Goal: Task Accomplishment & Management: Complete application form

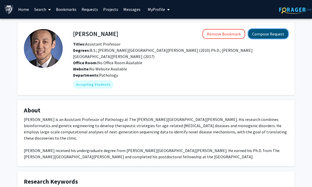
click at [271, 37] on button "Compose Request" at bounding box center [269, 34] width 40 height 10
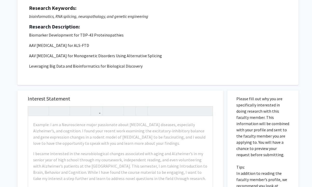
scroll to position [104, 0]
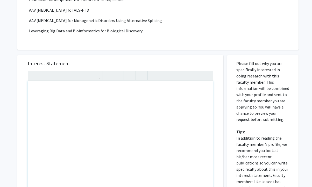
paste div "Note to users with screen readers: Please press Alt+0 or Option+0 to deactivate…"
type textarea "<p>My name is [PERSON_NAME], a first-year Bioinformatics master's student. I wa…"
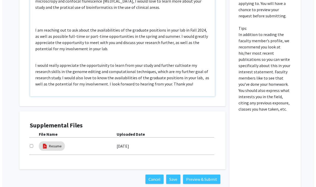
scroll to position [233, 0]
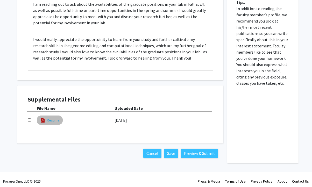
click at [51, 122] on link "Resume" at bounding box center [53, 120] width 13 height 5
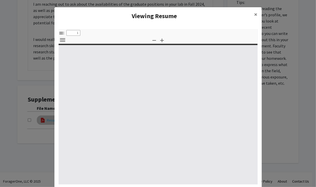
select select "custom"
type input "0"
select select "custom"
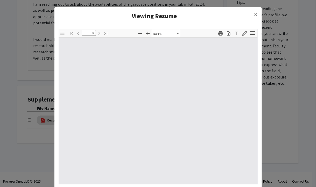
type input "1"
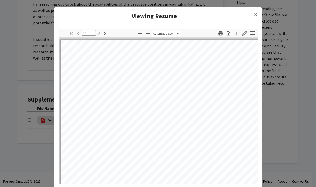
select select "auto"
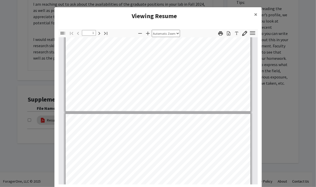
type input "2"
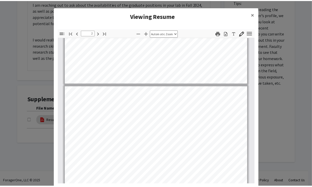
scroll to position [286, 0]
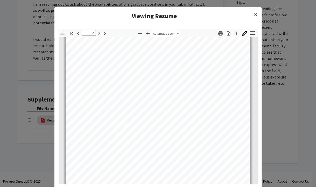
click at [254, 15] on span "×" at bounding box center [255, 14] width 3 height 8
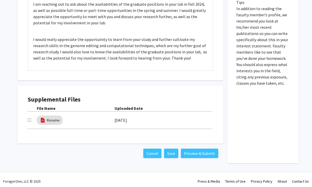
click at [29, 119] on input "checkbox" at bounding box center [29, 120] width 3 height 3
checkbox input "false"
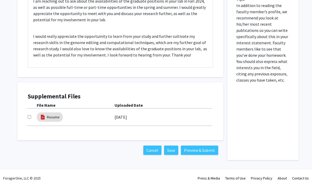
scroll to position [237, 0]
click at [171, 148] on button "Save" at bounding box center [171, 150] width 14 height 9
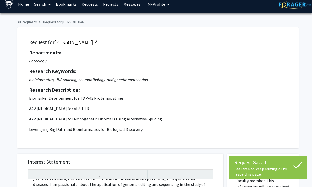
scroll to position [0, 0]
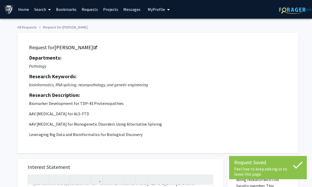
click at [161, 12] on span "My Profile" at bounding box center [156, 9] width 17 height 5
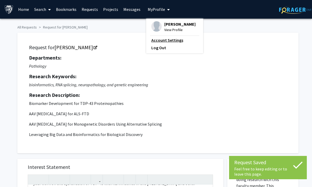
click at [162, 40] on link "Account Settings" at bounding box center [175, 40] width 47 height 6
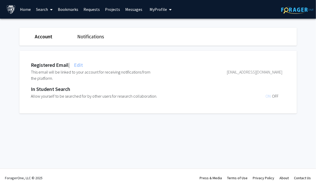
click at [100, 36] on link "Notifications" at bounding box center [90, 36] width 27 height 6
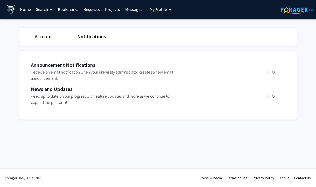
click at [39, 35] on link "Account" at bounding box center [43, 36] width 17 height 6
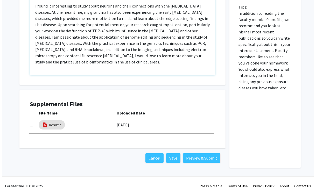
scroll to position [233, 0]
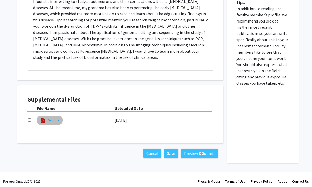
click at [48, 121] on link "Resume" at bounding box center [53, 120] width 13 height 5
select select "custom"
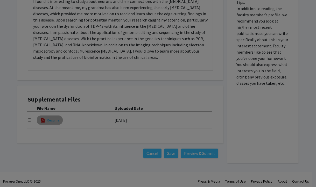
type input "0"
select select "custom"
type input "1"
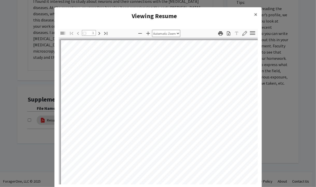
select select "auto"
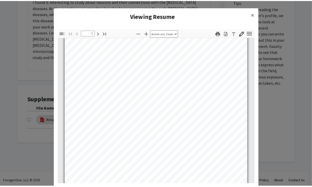
scroll to position [78, 0]
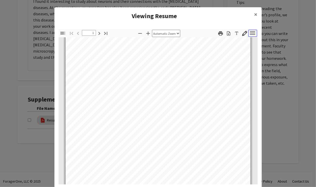
click at [252, 32] on icon "button" at bounding box center [252, 33] width 7 height 7
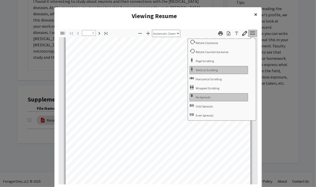
click at [251, 14] on button "×" at bounding box center [256, 14] width 12 height 15
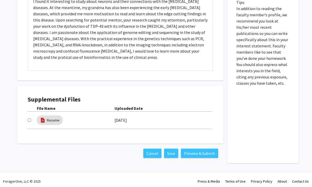
click at [27, 120] on div "Supplemental Files File Name Uploaded Date Resume 05/12/2025" at bounding box center [121, 115] width 196 height 48
click at [30, 120] on input "checkbox" at bounding box center [29, 120] width 3 height 3
drag, startPoint x: 24, startPoint y: 122, endPoint x: 30, endPoint y: 121, distance: 5.5
click at [24, 122] on div "Supplemental Files File Name Uploaded Date Resume 05/12/2025" at bounding box center [121, 115] width 196 height 48
click at [30, 120] on input "checkbox" at bounding box center [29, 120] width 3 height 3
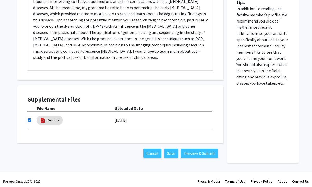
checkbox input "false"
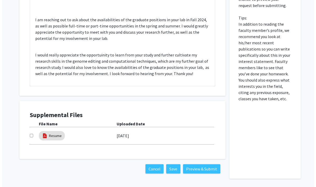
scroll to position [233, 0]
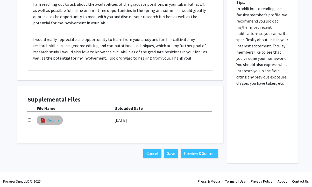
click at [53, 122] on link "Resume" at bounding box center [53, 120] width 13 height 5
select select "custom"
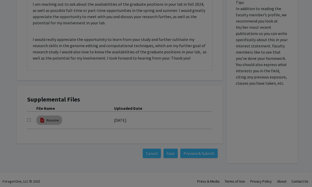
type input "0"
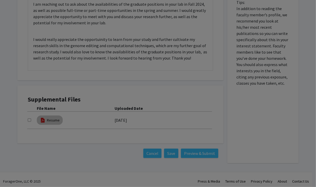
select select "custom"
type input "1"
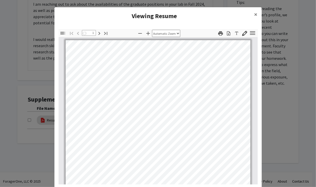
select select "auto"
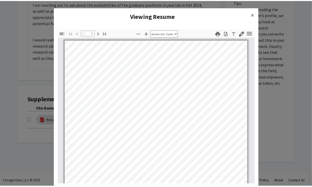
scroll to position [0, 0]
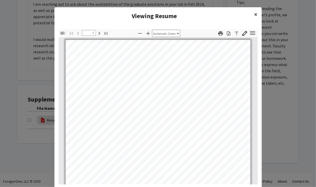
click at [257, 18] on button "×" at bounding box center [256, 14] width 12 height 15
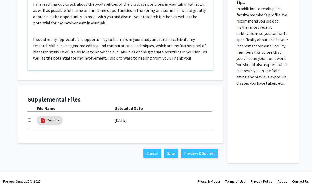
click at [25, 38] on div "Interest Statement My name is Betty Chu, a first-year Bioinformatics master's s…" at bounding box center [121, 3] width 196 height 155
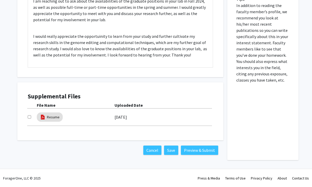
scroll to position [237, 0]
click at [29, 117] on input "checkbox" at bounding box center [29, 116] width 3 height 3
drag, startPoint x: 29, startPoint y: 117, endPoint x: 186, endPoint y: 108, distance: 156.9
click at [186, 108] on div "File Name Uploaded Date" at bounding box center [120, 105] width 185 height 6
click at [30, 118] on input "checkbox" at bounding box center [29, 116] width 3 height 3
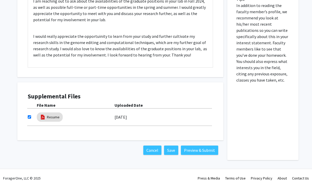
checkbox input "false"
click at [175, 153] on button "Save" at bounding box center [171, 150] width 14 height 9
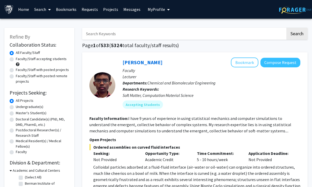
click at [159, 11] on span "My Profile" at bounding box center [156, 9] width 17 height 5
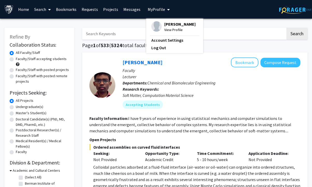
click at [167, 26] on span "[PERSON_NAME]" at bounding box center [179, 24] width 31 height 6
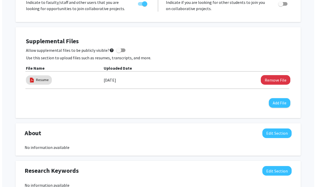
scroll to position [130, 0]
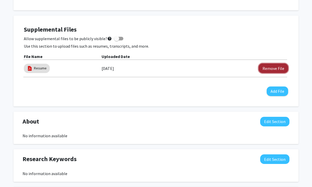
click at [268, 67] on button "Remove File" at bounding box center [274, 69] width 30 height 10
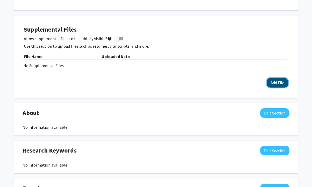
click at [279, 83] on button "Add File" at bounding box center [278, 83] width 22 height 10
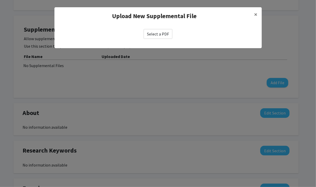
click at [161, 31] on label "Select a PDF" at bounding box center [158, 34] width 29 height 10
click at [0, 0] on input "Select a PDF" at bounding box center [0, 0] width 0 height 0
click at [162, 32] on label "Select a PDF" at bounding box center [158, 34] width 29 height 10
click at [0, 0] on input "Select a PDF" at bounding box center [0, 0] width 0 height 0
select select "custom"
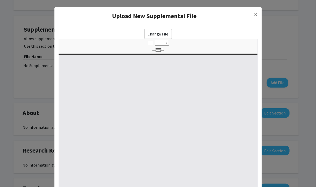
type input "0"
select select "custom"
type input "1"
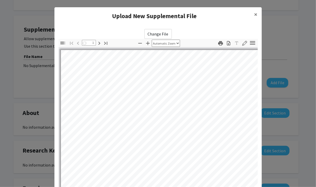
select select "auto"
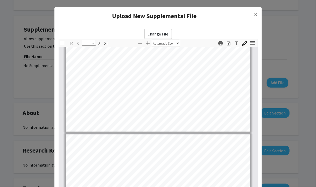
type input "2"
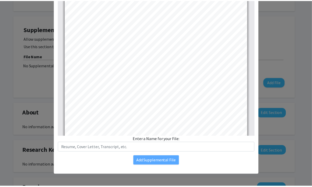
scroll to position [331, 0]
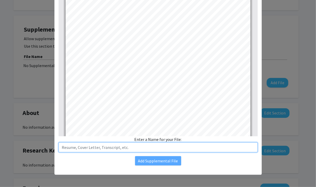
click at [93, 149] on input "text" at bounding box center [158, 148] width 199 height 10
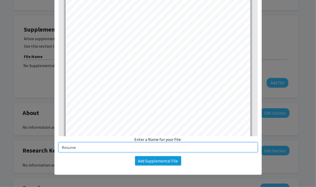
type input "Resume"
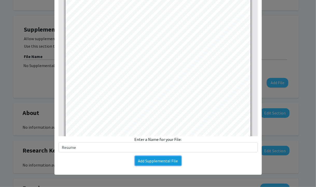
click at [168, 157] on button "Add Supplemental File" at bounding box center [158, 160] width 46 height 9
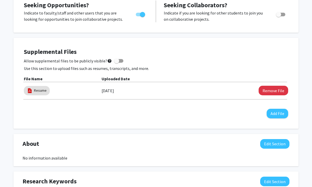
scroll to position [104, 0]
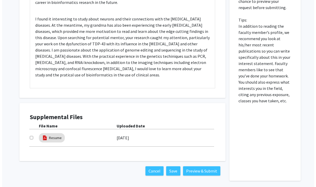
scroll to position [233, 0]
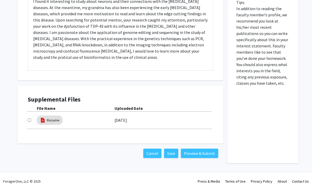
click at [29, 121] on input "checkbox" at bounding box center [29, 120] width 3 height 3
checkbox input "true"
click at [214, 153] on button "Preview & Submit" at bounding box center [199, 153] width 37 height 9
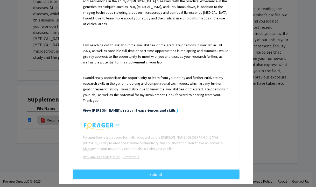
scroll to position [220, 0]
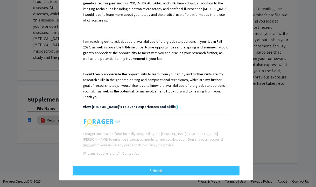
click at [144, 105] on strong "View [PERSON_NAME]'s relevant experiences and skills" at bounding box center [129, 107] width 93 height 5
click at [139, 105] on strong "View [PERSON_NAME]'s relevant experiences and skills" at bounding box center [129, 107] width 93 height 5
click at [151, 105] on strong "View [PERSON_NAME]'s relevant experiences and skills" at bounding box center [129, 107] width 93 height 5
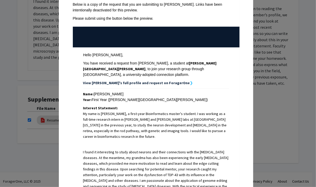
scroll to position [0, 0]
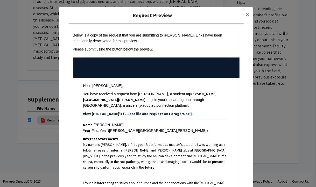
click at [149, 112] on strong "View [PERSON_NAME]'s full profile and request on ForagerOne" at bounding box center [136, 114] width 107 height 5
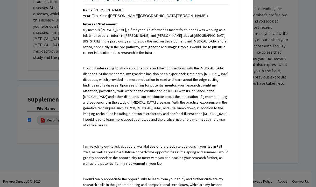
scroll to position [220, 0]
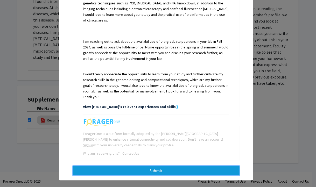
click at [165, 166] on button "Submit" at bounding box center [156, 170] width 167 height 9
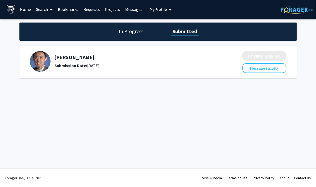
click at [122, 32] on h1 "In Progress" at bounding box center [132, 31] width 28 height 7
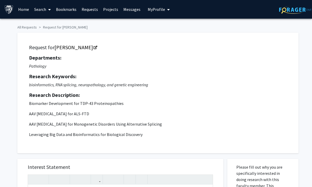
click at [29, 11] on link "Home" at bounding box center [24, 9] width 16 height 18
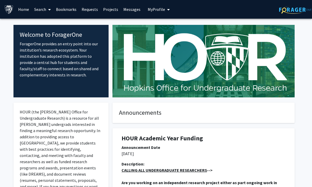
click at [50, 12] on span at bounding box center [48, 10] width 5 height 18
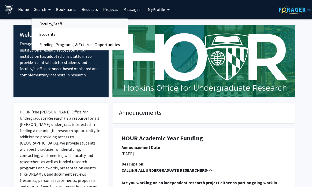
click at [58, 25] on span "Faculty/Staff" at bounding box center [51, 24] width 38 height 10
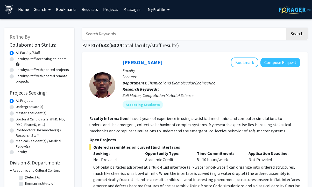
click at [158, 33] on input "Search Keywords" at bounding box center [184, 34] width 204 height 12
type input "bioinformatics"
click at [287, 28] on button "Search" at bounding box center [297, 34] width 21 height 12
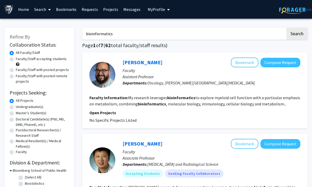
click at [16, 59] on label "Faculty/Staff accepting students" at bounding box center [41, 58] width 51 height 5
click at [16, 59] on input "Faculty/Staff accepting students" at bounding box center [17, 57] width 3 height 3
radio input "true"
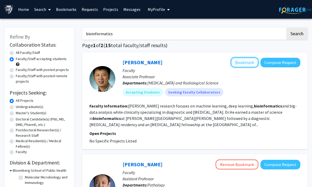
click at [243, 61] on button "Bookmark" at bounding box center [244, 63] width 27 height 10
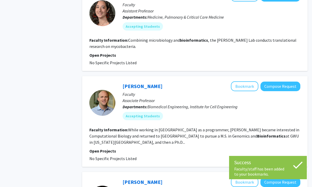
scroll to position [285, 0]
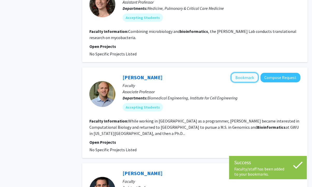
click at [242, 73] on button "Bookmark" at bounding box center [244, 78] width 27 height 10
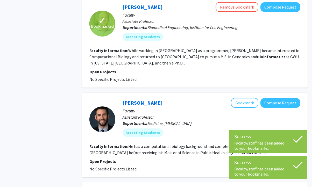
scroll to position [389, 0]
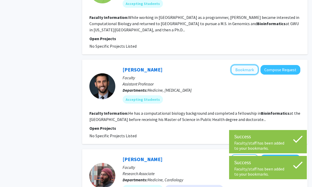
click at [241, 65] on button "Bookmark" at bounding box center [244, 70] width 27 height 10
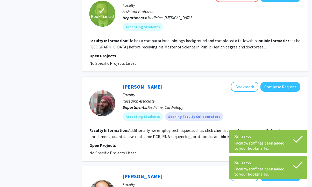
scroll to position [467, 0]
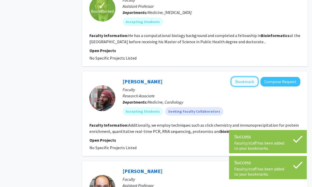
click at [242, 77] on button "Bookmark" at bounding box center [244, 82] width 27 height 10
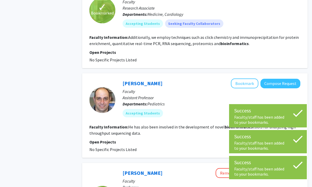
scroll to position [571, 0]
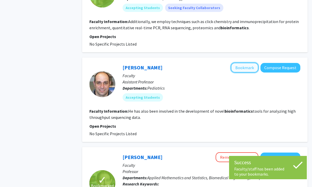
click at [243, 63] on button "Bookmark" at bounding box center [244, 68] width 27 height 10
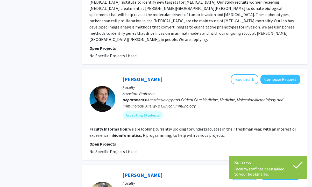
scroll to position [804, 0]
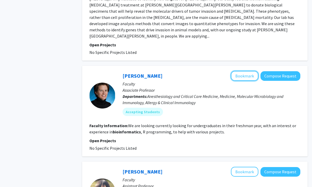
click at [243, 71] on button "Bookmark" at bounding box center [244, 76] width 27 height 10
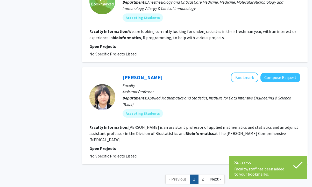
scroll to position [902, 0]
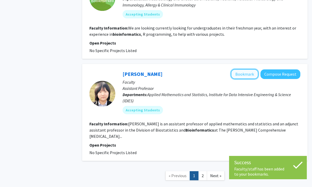
click at [245, 69] on button "Bookmark" at bounding box center [244, 74] width 27 height 10
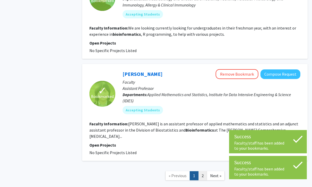
click at [200, 171] on link "2" at bounding box center [202, 175] width 9 height 9
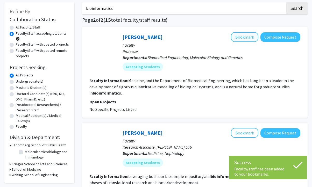
scroll to position [26, 0]
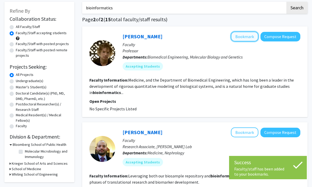
click at [244, 36] on button "Bookmark" at bounding box center [244, 37] width 27 height 10
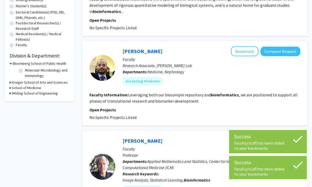
scroll to position [130, 0]
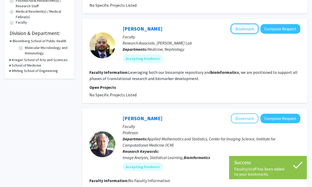
click at [245, 28] on button "Bookmark" at bounding box center [244, 29] width 27 height 10
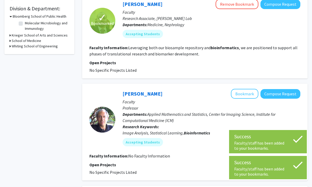
scroll to position [156, 0]
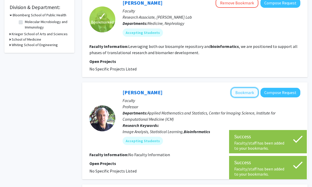
click at [237, 91] on button "Bookmark" at bounding box center [244, 93] width 27 height 10
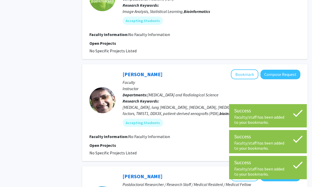
scroll to position [285, 0]
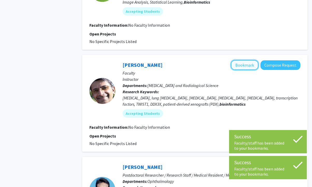
click at [238, 65] on button "Bookmark" at bounding box center [244, 65] width 27 height 10
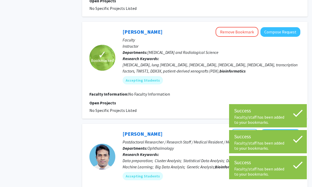
scroll to position [311, 0]
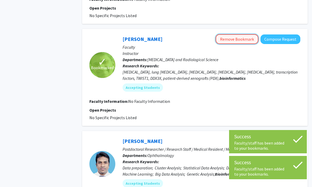
click at [244, 37] on button "Remove Bookmark" at bounding box center [237, 39] width 43 height 10
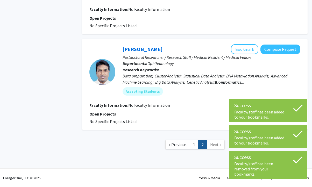
scroll to position [377, 0]
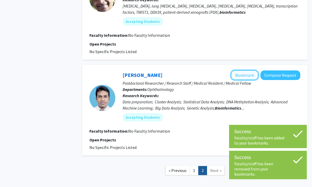
click at [239, 74] on button "Bookmark" at bounding box center [244, 75] width 27 height 10
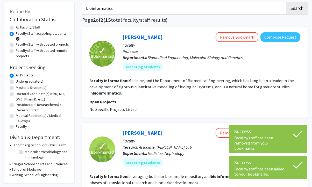
scroll to position [0, 0]
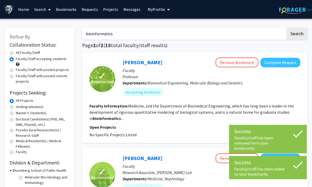
click at [121, 33] on input "bioinformatics" at bounding box center [184, 34] width 204 height 12
type input "bioinformatic"
click at [287, 28] on button "Search" at bounding box center [297, 34] width 21 height 12
radio input "true"
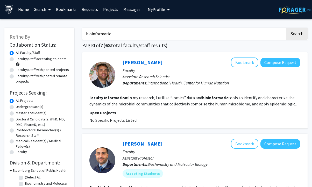
click at [16, 60] on label "Faculty/Staff accepting students" at bounding box center [41, 58] width 51 height 5
click at [16, 60] on input "Faculty/Staff accepting students" at bounding box center [17, 57] width 3 height 3
radio input "true"
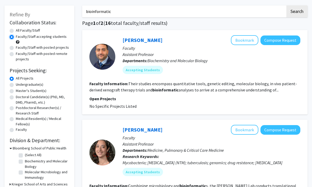
scroll to position [26, 0]
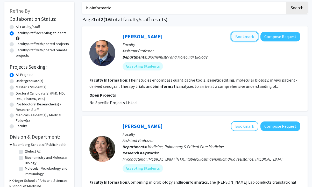
click at [241, 38] on button "Bookmark" at bounding box center [244, 37] width 27 height 10
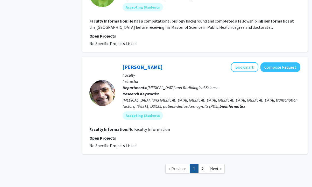
scroll to position [946, 0]
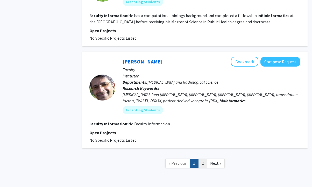
click at [207, 159] on link "2" at bounding box center [202, 163] width 9 height 9
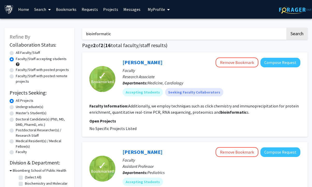
click at [62, 9] on link "Bookmarks" at bounding box center [66, 9] width 26 height 18
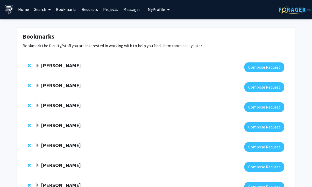
click at [37, 64] on span "Expand Jonathan Ling Bookmark" at bounding box center [38, 66] width 4 height 4
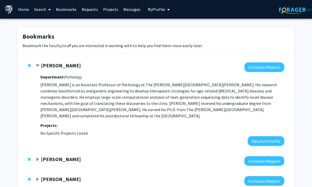
click at [37, 64] on span "Contract Jonathan Ling Bookmark" at bounding box center [38, 66] width 4 height 4
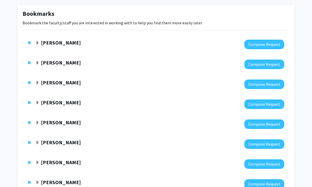
scroll to position [26, 0]
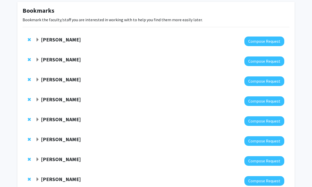
click at [35, 61] on div "Joann Bodurtha Compose Request" at bounding box center [156, 61] width 267 height 20
click at [40, 57] on div "Joann Bodurtha" at bounding box center [92, 60] width 112 height 6
click at [37, 59] on span "Expand Joann Bodurtha Bookmark" at bounding box center [38, 60] width 4 height 4
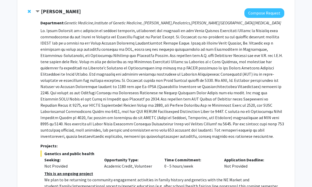
scroll to position [78, 0]
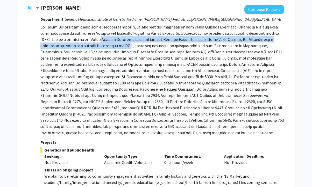
drag, startPoint x: 104, startPoint y: 36, endPoint x: 143, endPoint y: 52, distance: 42.8
click at [130, 49] on p at bounding box center [162, 80] width 244 height 112
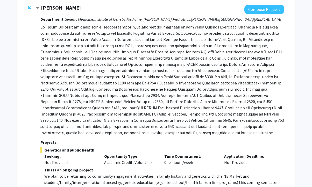
click at [150, 54] on p at bounding box center [162, 80] width 244 height 112
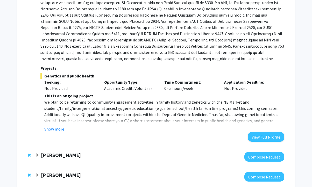
scroll to position [156, 0]
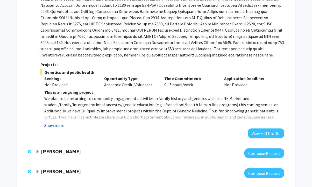
click at [57, 126] on button "Show more" at bounding box center [54, 125] width 20 height 6
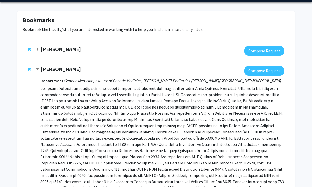
scroll to position [0, 0]
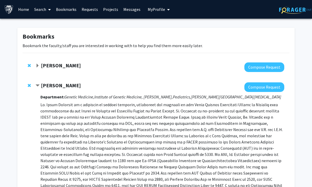
drag, startPoint x: 54, startPoint y: 85, endPoint x: 169, endPoint y: 42, distance: 123.0
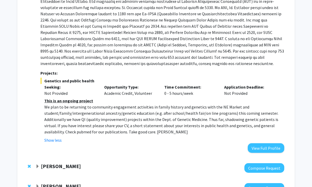
scroll to position [182, 0]
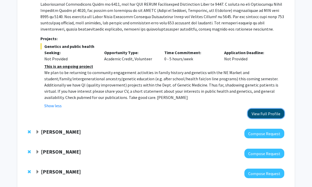
click at [261, 113] on button "View Full Profile" at bounding box center [266, 114] width 37 height 10
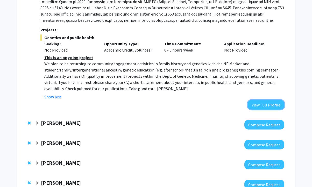
scroll to position [233, 0]
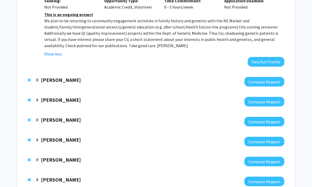
click at [54, 79] on strong "Jeffrey Tornheim" at bounding box center [61, 80] width 40 height 6
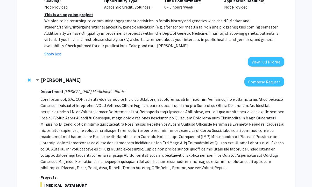
click at [54, 79] on strong "Jeffrey Tornheim" at bounding box center [61, 80] width 40 height 6
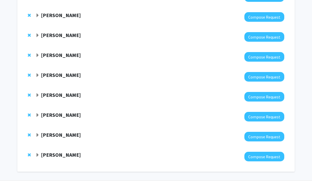
scroll to position [630, 0]
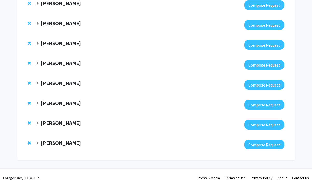
click at [53, 141] on strong "[PERSON_NAME]" at bounding box center [61, 143] width 40 height 6
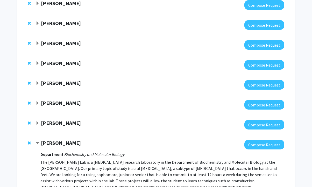
scroll to position [725, 0]
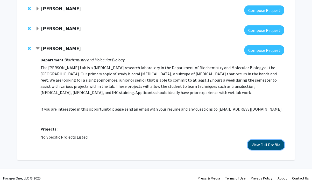
click at [260, 146] on button "View Full Profile" at bounding box center [266, 145] width 37 height 10
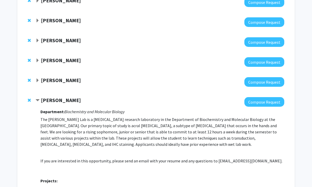
click at [71, 79] on strong "Md Amanullah" at bounding box center [61, 80] width 40 height 6
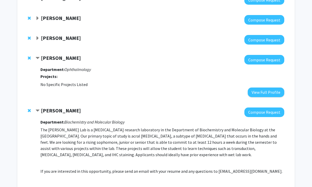
scroll to position [699, 0]
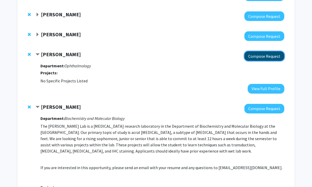
click at [259, 57] on button "Compose Request" at bounding box center [265, 56] width 40 height 10
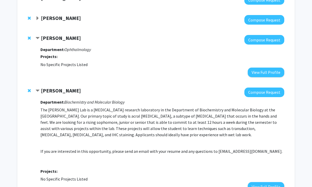
scroll to position [699, 0]
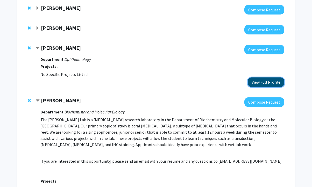
click at [270, 83] on button "View Full Profile" at bounding box center [266, 83] width 37 height 10
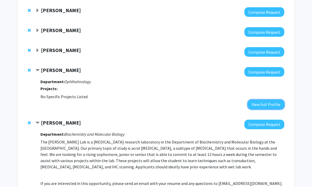
scroll to position [673, 0]
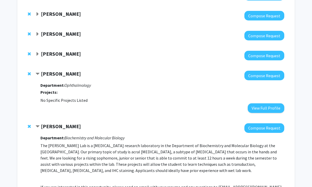
click at [65, 52] on strong "Donald Geman" at bounding box center [61, 54] width 40 height 6
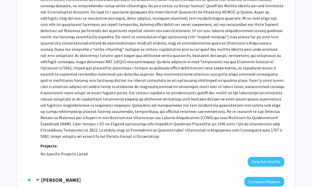
scroll to position [751, 0]
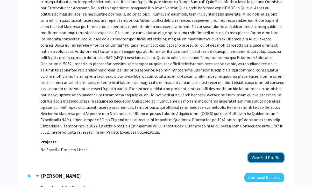
click at [268, 153] on button "View Full Profile" at bounding box center [266, 158] width 37 height 10
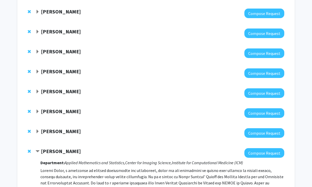
scroll to position [569, 0]
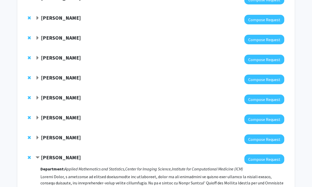
click at [55, 136] on strong "Wassim Obeid" at bounding box center [61, 137] width 40 height 6
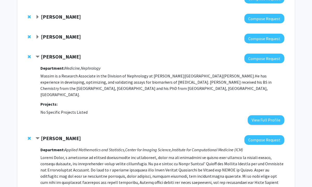
scroll to position [647, 0]
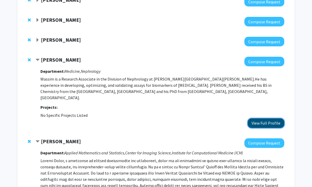
click at [270, 119] on button "View Full Profile" at bounding box center [266, 124] width 37 height 10
click at [29, 60] on span "Remove Wassim Obeid from bookmarks" at bounding box center [29, 60] width 3 height 4
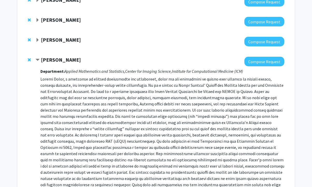
click at [60, 42] on strong "Michael Beer" at bounding box center [61, 40] width 40 height 6
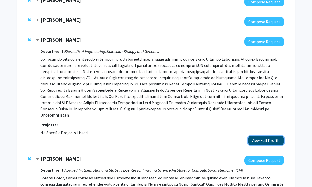
click at [273, 136] on button "View Full Profile" at bounding box center [266, 141] width 37 height 10
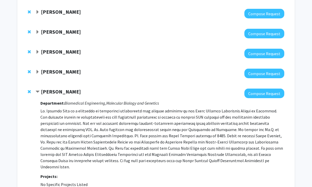
click at [60, 71] on strong "Yanxun Xu" at bounding box center [61, 71] width 40 height 6
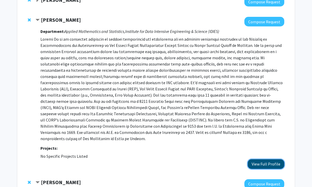
click at [269, 160] on button "View Full Profile" at bounding box center [266, 165] width 37 height 10
click at [29, 19] on span "Remove Yanxun Xu from bookmarks" at bounding box center [29, 20] width 3 height 4
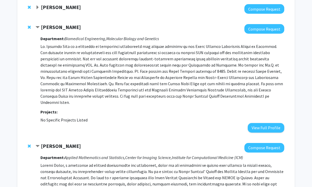
scroll to position [621, 0]
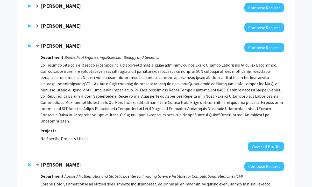
click at [63, 25] on strong "Nicola Heller" at bounding box center [61, 26] width 40 height 6
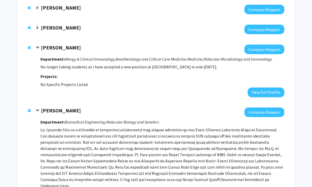
scroll to position [595, 0]
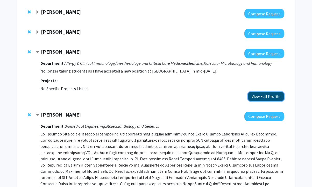
click at [282, 99] on button "View Full Profile" at bounding box center [266, 97] width 37 height 10
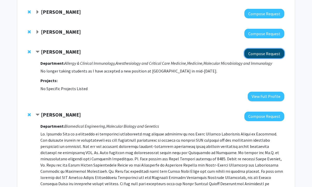
click at [272, 54] on button "Compose Request" at bounding box center [265, 54] width 40 height 10
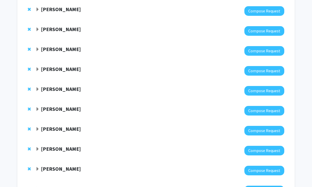
scroll to position [156, 0]
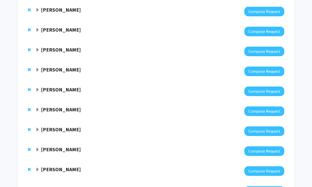
click at [35, 30] on div "Reza Kalhor Compose Request" at bounding box center [156, 32] width 267 height 20
click at [37, 29] on span "Expand Reza Kalhor Bookmark" at bounding box center [38, 30] width 4 height 4
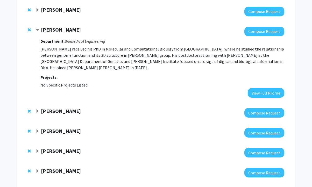
click at [37, 29] on span "Contract Reza Kalhor Bookmark" at bounding box center [38, 30] width 4 height 4
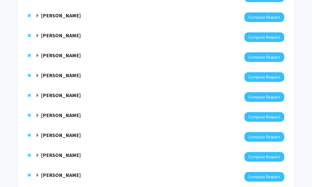
scroll to position [278, 0]
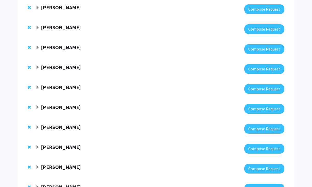
click at [37, 47] on span "Expand Kathy Wilson Bookmark" at bounding box center [38, 48] width 4 height 4
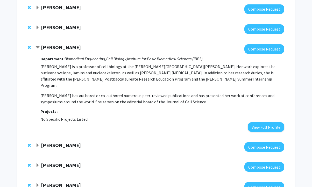
scroll to position [252, 0]
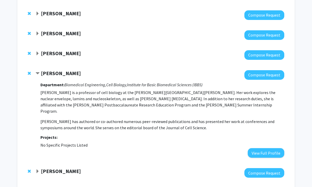
click at [37, 54] on span "Expand Jeffrey Rothstein Bookmark" at bounding box center [38, 54] width 4 height 4
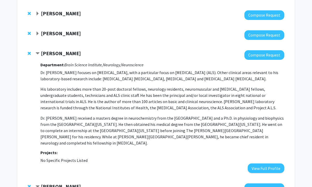
click at [40, 30] on div "Joel Bader" at bounding box center [92, 33] width 112 height 6
click at [37, 34] on span "Expand Joel Bader Bookmark" at bounding box center [38, 34] width 4 height 4
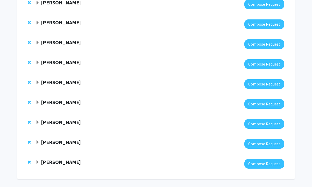
scroll to position [716, 0]
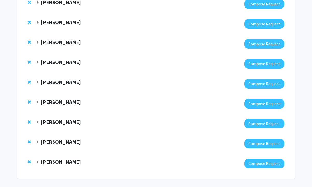
click at [36, 80] on span "Expand Nicola Heller Bookmark" at bounding box center [38, 82] width 4 height 4
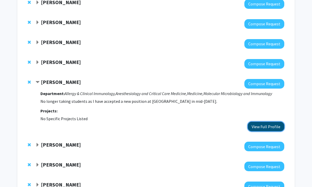
click at [271, 122] on button "View Full Profile" at bounding box center [266, 127] width 37 height 10
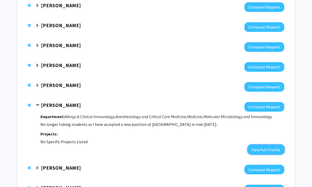
scroll to position [690, 0]
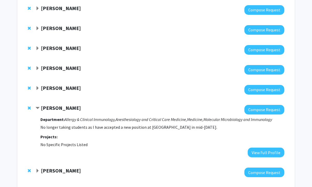
click at [54, 85] on strong "[PERSON_NAME]" at bounding box center [61, 88] width 40 height 6
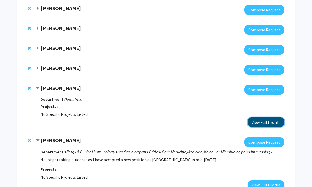
click at [264, 118] on button "View Full Profile" at bounding box center [266, 123] width 37 height 10
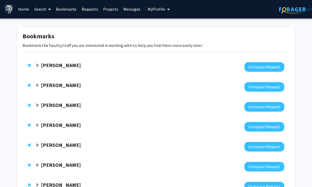
scroll to position [0, 0]
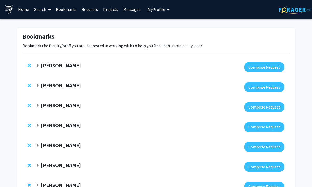
click at [65, 61] on div "Jonathan Ling Compose Request" at bounding box center [156, 67] width 267 height 20
click at [68, 67] on strong "[PERSON_NAME]" at bounding box center [61, 65] width 40 height 6
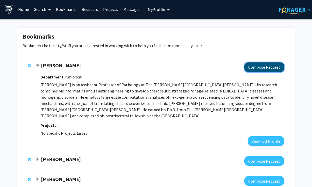
click at [268, 68] on button "Compose Request" at bounding box center [265, 68] width 40 height 10
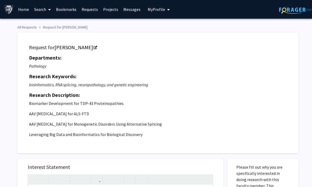
click at [153, 9] on span "My Profile" at bounding box center [156, 9] width 17 height 5
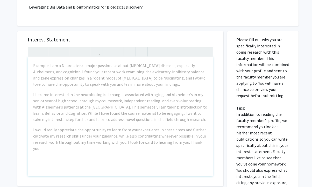
scroll to position [130, 0]
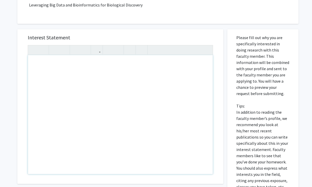
paste div "Note to users with screen readers: Please press Alt+0 or Option+0 to deactivate…"
type textarea "<p>My name is Betty Chu, a first-year Bioinformatics master's student. I was wo…"
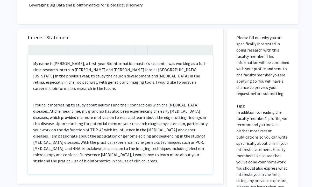
click at [33, 135] on p "I found it interesting to study about neurons and their connections with the ne…" at bounding box center [120, 133] width 175 height 62
click at [168, 160] on p "I found it interesting to study about neurons and their connections with the ne…" at bounding box center [120, 133] width 175 height 62
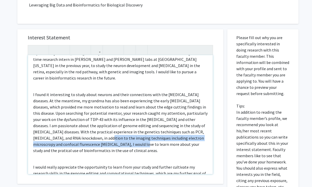
drag, startPoint x: 95, startPoint y: 137, endPoint x: 139, endPoint y: 146, distance: 45.1
click at [139, 146] on p "I found it interesting to study about neurons and their connections with the ne…" at bounding box center [120, 123] width 175 height 62
click at [158, 139] on p "I found it interesting to study about neurons and their connections with the ne…" at bounding box center [120, 123] width 175 height 62
drag, startPoint x: 139, startPoint y: 145, endPoint x: 160, endPoint y: 138, distance: 23.0
click at [160, 138] on p "I found it interesting to study about neurons and their connections with the ne…" at bounding box center [120, 123] width 175 height 62
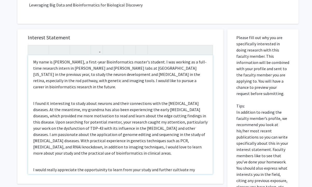
scroll to position [0, 0]
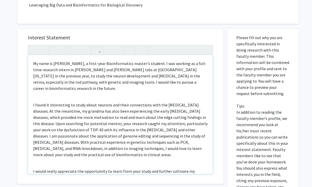
click at [109, 70] on p "My name is Betty Chu, a first-year Bioinformatics master's student. I was worki…" at bounding box center [120, 75] width 175 height 31
click at [175, 66] on p "My name is Betty Chu, a first-year Bioinformatics master's student. I was worki…" at bounding box center [120, 75] width 175 height 31
click at [176, 75] on p "My name is Betty Chu, a first-year Bioinformatics master's student. I was worki…" at bounding box center [120, 75] width 175 height 31
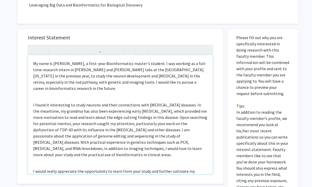
click at [81, 117] on p "I found it interesting to study neurons and their connections with neurodegener…" at bounding box center [120, 130] width 175 height 56
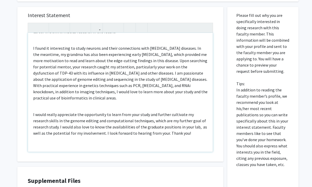
scroll to position [156, 0]
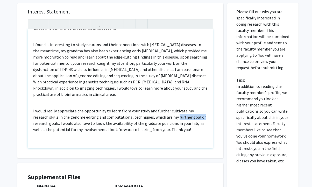
drag, startPoint x: 200, startPoint y: 115, endPoint x: 176, endPoint y: 115, distance: 24.7
click at [176, 115] on p "I would really appreciate the opportunity to learn from your study and further …" at bounding box center [120, 120] width 175 height 25
drag, startPoint x: 196, startPoint y: 113, endPoint x: 202, endPoint y: 115, distance: 6.6
click at [196, 113] on p "I would really appreciate the opportunity to learn from your study and further …" at bounding box center [120, 120] width 175 height 25
click at [202, 115] on p "I would really appreciate the opportunity to learn from your study and further …" at bounding box center [120, 120] width 175 height 25
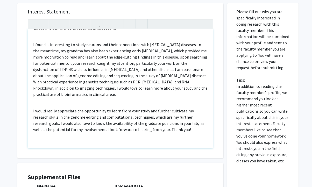
click at [168, 117] on p "I would really appreciate the opportunity to learn from your study and further …" at bounding box center [120, 120] width 175 height 25
drag, startPoint x: 70, startPoint y: 136, endPoint x: 77, endPoint y: 134, distance: 7.8
click at [70, 136] on p "I would really appreciate the opportunity to learn from your study and further …" at bounding box center [120, 123] width 175 height 31
type textarea "<p>My name is Betty Chu, a first-year Bioinformatics master's student. I was wo…"
click at [161, 136] on p "I would really appreciate the opportunity to learn from your study and further …" at bounding box center [120, 123] width 175 height 31
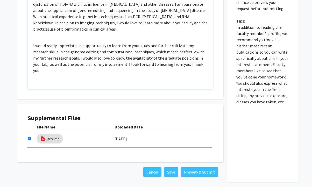
scroll to position [233, 0]
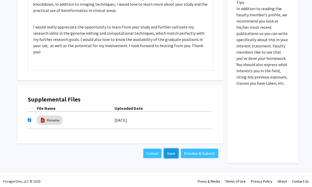
click at [176, 153] on button "Save" at bounding box center [171, 153] width 14 height 9
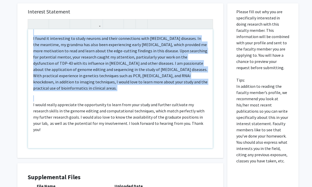
scroll to position [0, 0]
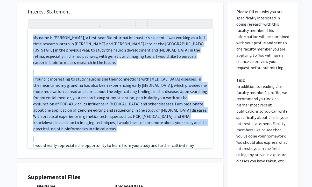
drag, startPoint x: 51, startPoint y: 131, endPoint x: 25, endPoint y: 13, distance: 120.6
click at [25, 13] on div "Interest Statement My name is Betty Chu, a first-year Bioinformatics master's s…" at bounding box center [121, 80] width 196 height 155
copy div "My name is Betty Chu, a first-year Bioinformatics master's student. I was worki…"
click at [43, 105] on p "I found it interesting to study neurons and their connections with neurodegener…" at bounding box center [120, 104] width 175 height 56
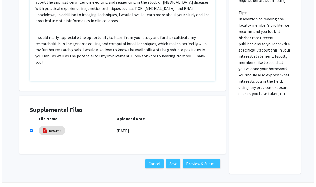
scroll to position [237, 0]
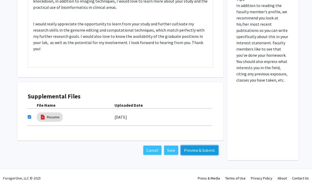
click at [197, 153] on button "Preview & Submit" at bounding box center [199, 150] width 37 height 9
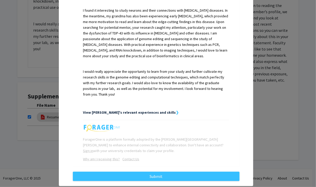
scroll to position [178, 0]
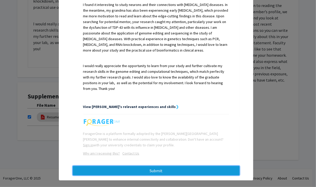
click at [160, 166] on button "Submit" at bounding box center [156, 170] width 167 height 9
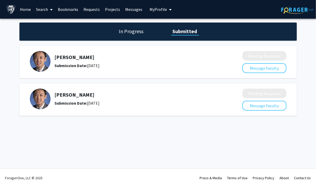
click at [67, 10] on link "Bookmarks" at bounding box center [68, 9] width 26 height 18
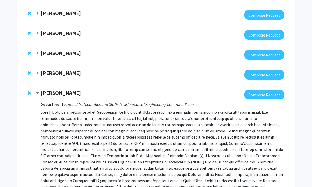
scroll to position [285, 0]
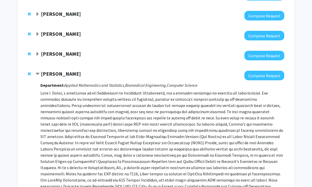
click at [38, 52] on span "Expand Jie Xiao Bookmark" at bounding box center [38, 54] width 4 height 4
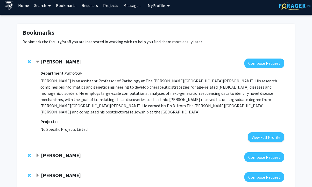
scroll to position [0, 0]
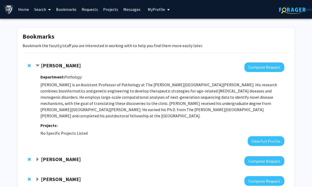
click at [29, 66] on span "Remove Jonathan Ling from bookmarks" at bounding box center [29, 66] width 3 height 4
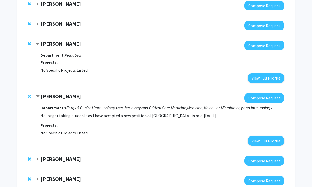
scroll to position [804, 0]
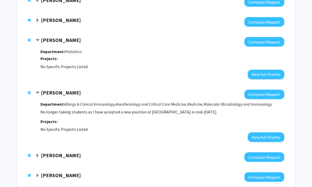
click at [30, 38] on span "Remove Sarven Sabunciyan from bookmarks" at bounding box center [29, 40] width 3 height 4
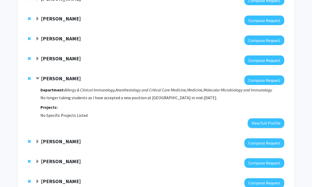
scroll to position [747, 0]
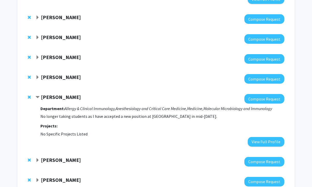
click at [36, 75] on span "Expand Kyriakos Papanicolaou Bookmark" at bounding box center [38, 77] width 4 height 4
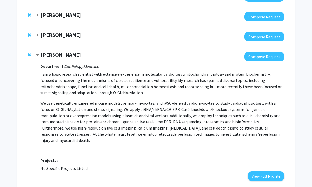
scroll to position [773, 0]
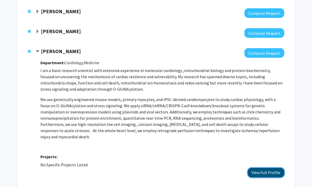
click at [269, 168] on button "View Full Profile" at bounding box center [266, 173] width 37 height 10
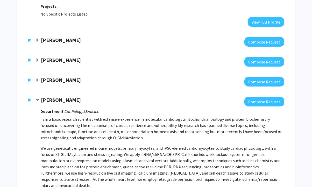
scroll to position [721, 0]
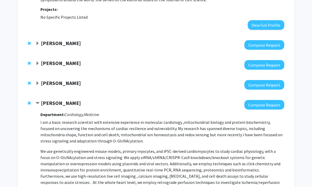
click at [65, 80] on strong "Steven Clipman" at bounding box center [61, 83] width 40 height 6
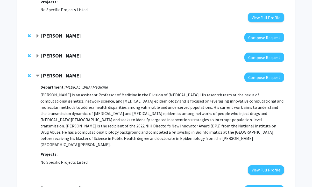
scroll to position [747, 0]
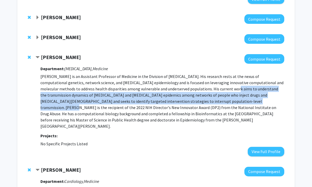
drag, startPoint x: 205, startPoint y: 66, endPoint x: 208, endPoint y: 78, distance: 12.2
click at [208, 76] on p "Dr. Clipman is an Assistant Professor of Medicine in the Division of Infectious…" at bounding box center [162, 101] width 244 height 56
click at [208, 78] on p "Dr. Clipman is an Assistant Professor of Medicine in the Division of Infectious…" at bounding box center [162, 101] width 244 height 56
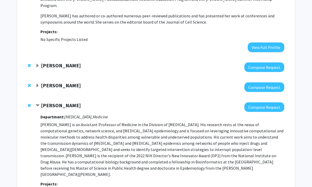
scroll to position [695, 0]
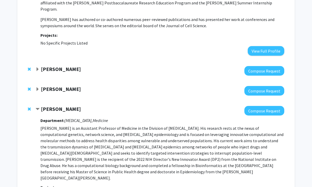
click at [49, 86] on strong "Patrick Cahan" at bounding box center [61, 89] width 40 height 6
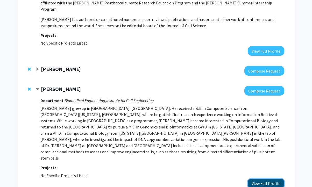
click at [265, 179] on button "View Full Profile" at bounding box center [266, 184] width 37 height 10
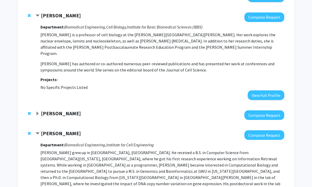
scroll to position [643, 0]
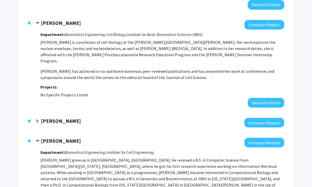
click at [51, 118] on strong "Harrison Bai" at bounding box center [61, 121] width 40 height 6
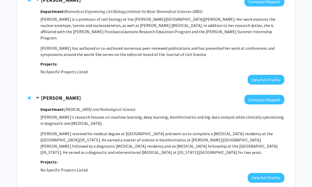
scroll to position [669, 0]
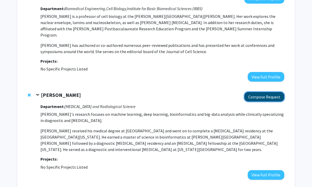
click at [261, 92] on button "Compose Request" at bounding box center [265, 97] width 40 height 10
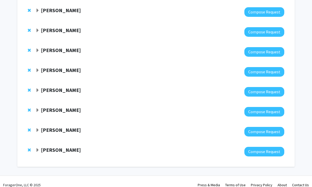
scroll to position [322, 0]
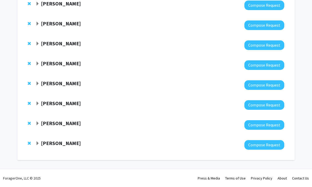
click at [38, 143] on span "Expand Vito Rebecca Bookmark" at bounding box center [38, 144] width 4 height 4
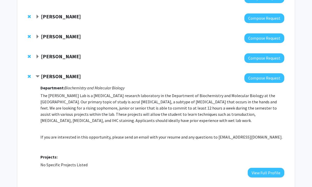
scroll to position [417, 0]
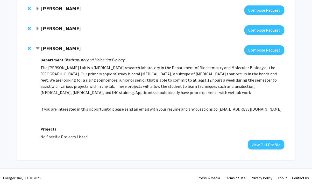
click at [43, 49] on strong "Vito Rebecca" at bounding box center [61, 48] width 40 height 6
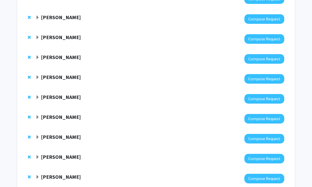
scroll to position [10, 0]
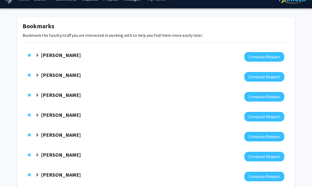
click at [58, 53] on strong "Joann Bodurtha" at bounding box center [61, 55] width 40 height 6
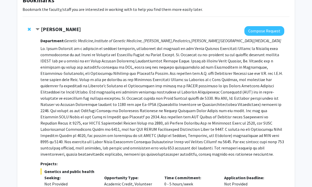
scroll to position [62, 0]
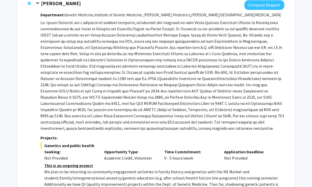
click at [66, 5] on strong "Joann Bodurtha" at bounding box center [61, 3] width 40 height 6
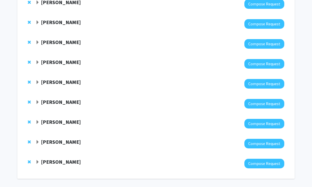
scroll to position [322, 0]
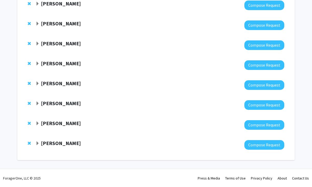
click at [58, 143] on strong "Vito Rebecca" at bounding box center [61, 143] width 40 height 6
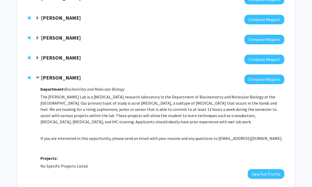
scroll to position [400, 0]
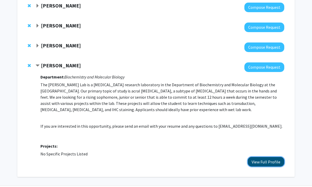
click at [271, 160] on button "View Full Profile" at bounding box center [266, 162] width 37 height 10
click at [37, 65] on span "Contract Vito Rebecca Bookmark" at bounding box center [38, 66] width 4 height 4
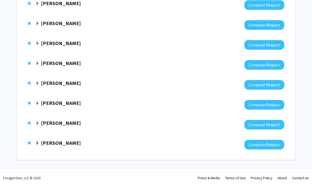
scroll to position [322, 0]
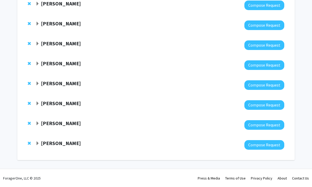
click at [37, 122] on span "Expand Md Amanullah Bookmark" at bounding box center [38, 124] width 4 height 4
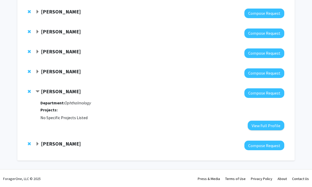
scroll to position [354, 0]
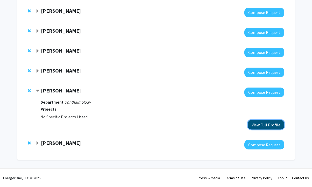
click at [266, 126] on button "View Full Profile" at bounding box center [266, 125] width 37 height 10
click at [44, 89] on strong "Md Amanullah" at bounding box center [61, 90] width 40 height 6
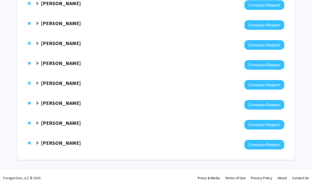
scroll to position [322, 0]
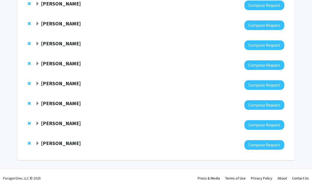
click at [58, 108] on div at bounding box center [160, 105] width 249 height 10
click at [59, 103] on strong "Donald Geman" at bounding box center [61, 103] width 40 height 6
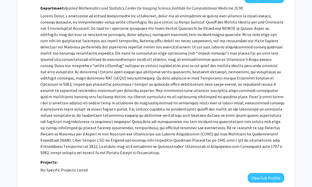
scroll to position [432, 0]
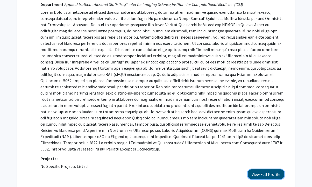
click at [260, 170] on button "View Full Profile" at bounding box center [266, 175] width 37 height 10
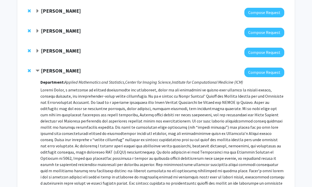
click at [50, 70] on strong "Donald Geman" at bounding box center [61, 70] width 40 height 6
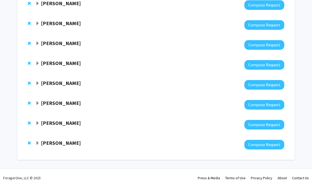
scroll to position [322, 0]
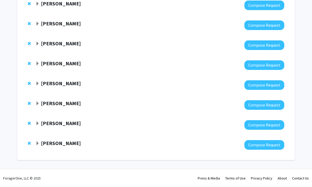
click at [60, 83] on strong "Michael Beer" at bounding box center [61, 83] width 40 height 6
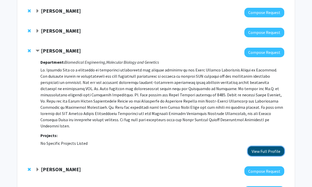
click at [267, 147] on button "View Full Profile" at bounding box center [266, 152] width 37 height 10
click at [58, 50] on strong "Michael Beer" at bounding box center [61, 50] width 40 height 6
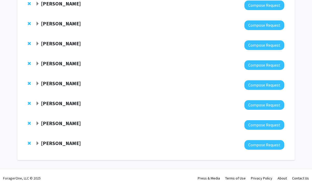
click at [60, 62] on strong "Kyriakos Papanicolaou" at bounding box center [61, 63] width 40 height 6
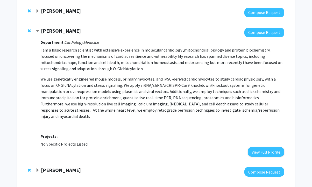
drag, startPoint x: 102, startPoint y: 43, endPoint x: 86, endPoint y: 46, distance: 16.2
click at [86, 46] on div "Department: Cardiology, Medicine I am a basic research scientist with extensive…" at bounding box center [162, 97] width 244 height 120
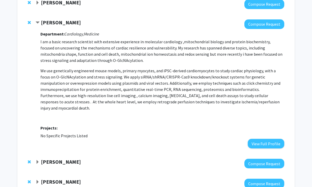
scroll to position [380, 0]
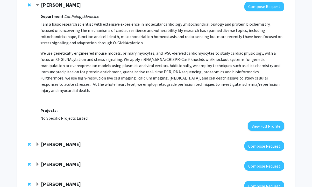
click at [54, 146] on strong "Michael Beer" at bounding box center [61, 144] width 40 height 6
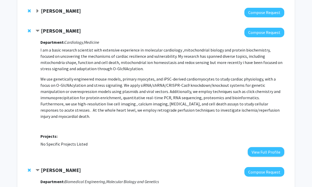
scroll to position [328, 0]
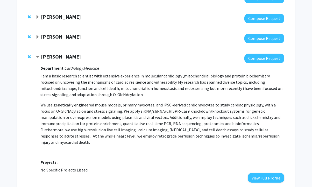
click at [58, 37] on strong "Steven Clipman" at bounding box center [61, 36] width 40 height 6
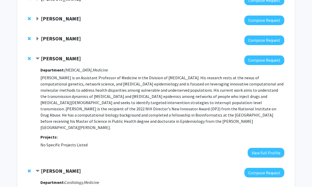
scroll to position [302, 0]
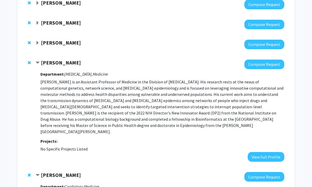
click at [61, 41] on strong "Patrick Cahan" at bounding box center [61, 42] width 40 height 6
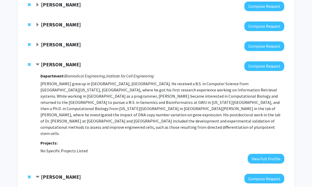
scroll to position [277, 0]
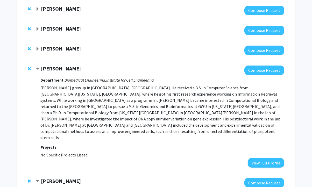
click at [59, 48] on strong "Harrison Bai" at bounding box center [61, 48] width 40 height 6
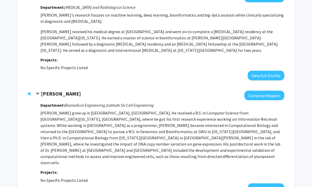
scroll to position [354, 0]
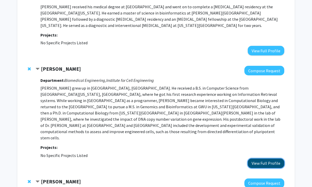
click at [265, 159] on button "View Full Profile" at bounding box center [266, 164] width 37 height 10
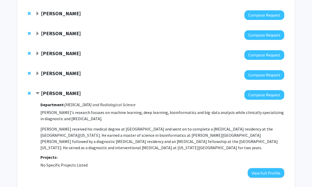
scroll to position [251, 0]
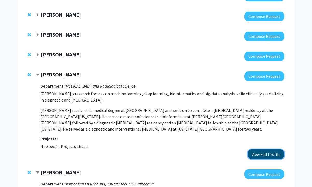
click at [281, 157] on button "View Full Profile" at bounding box center [266, 155] width 37 height 10
click at [63, 59] on div at bounding box center [160, 57] width 249 height 10
click at [66, 56] on strong "Kathy Wilson" at bounding box center [61, 54] width 40 height 6
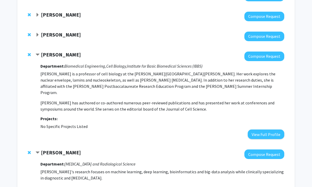
click at [57, 32] on strong "Jeffrey Rothstein" at bounding box center [61, 34] width 40 height 6
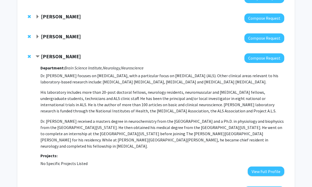
scroll to position [225, 0]
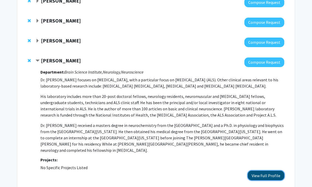
click at [271, 171] on button "View Full Profile" at bounding box center [266, 176] width 37 height 10
click at [48, 41] on strong "Joel Bader" at bounding box center [61, 40] width 40 height 6
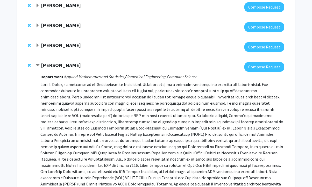
scroll to position [199, 0]
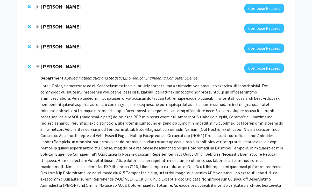
click at [51, 45] on strong "Jie Xiao" at bounding box center [61, 46] width 40 height 6
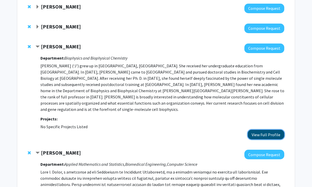
click at [255, 130] on button "View Full Profile" at bounding box center [266, 135] width 37 height 10
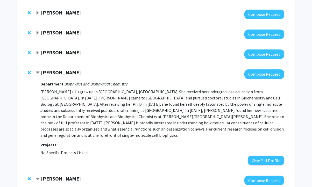
click at [46, 52] on strong "Winston Timp" at bounding box center [61, 52] width 40 height 6
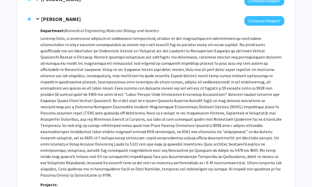
scroll to position [225, 0]
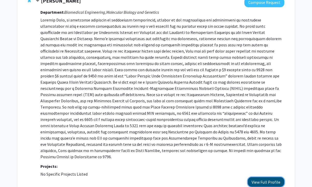
click at [267, 177] on button "View Full Profile" at bounding box center [266, 182] width 37 height 10
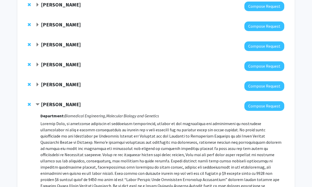
click at [61, 86] on strong "Nilanjan Chatterjee" at bounding box center [61, 84] width 40 height 6
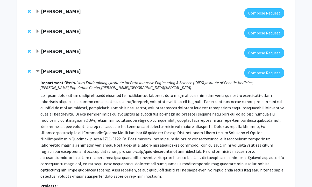
scroll to position [199, 0]
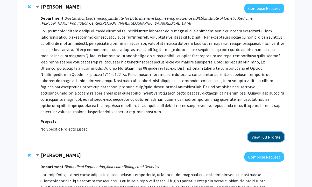
click at [269, 132] on button "View Full Profile" at bounding box center [266, 137] width 37 height 10
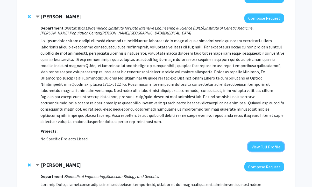
scroll to position [121, 0]
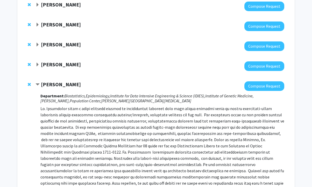
click at [71, 62] on strong "Andrew Holland" at bounding box center [61, 64] width 40 height 6
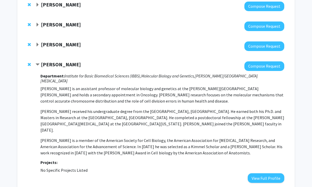
click at [49, 47] on strong "[PERSON_NAME]" at bounding box center [61, 44] width 40 height 6
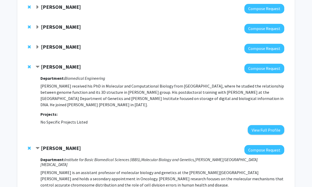
scroll to position [95, 0]
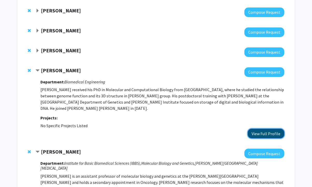
click at [268, 129] on button "View Full Profile" at bounding box center [266, 134] width 37 height 10
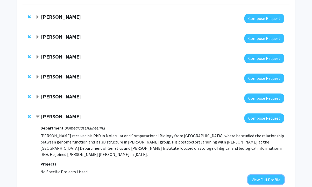
scroll to position [78, 0]
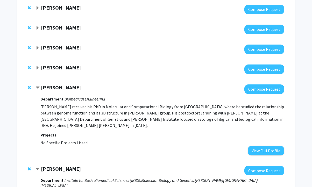
click at [29, 88] on span "Remove Reza Kalhor from bookmarks" at bounding box center [29, 88] width 3 height 4
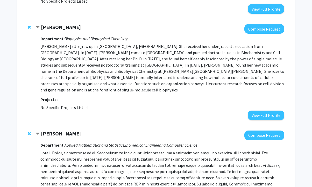
scroll to position [597, 0]
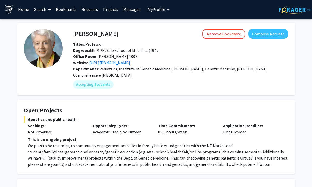
click at [161, 6] on button "My Profile" at bounding box center [158, 9] width 25 height 19
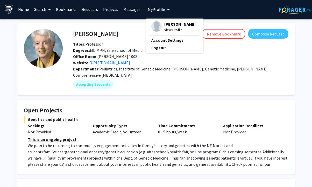
drag, startPoint x: 167, startPoint y: 25, endPoint x: 197, endPoint y: 17, distance: 31.2
click at [197, 17] on div "Skip navigation Home Search Bookmarks Requests Projects Messages My Profile Yun…" at bounding box center [156, 9] width 311 height 19
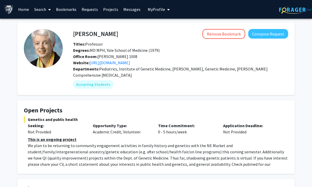
click at [32, 61] on img at bounding box center [43, 48] width 39 height 39
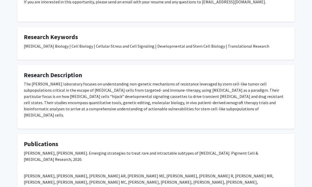
scroll to position [156, 0]
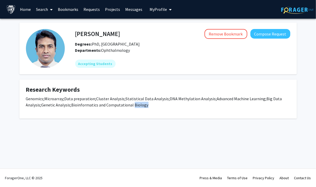
drag, startPoint x: 161, startPoint y: 106, endPoint x: 126, endPoint y: 102, distance: 35.0
click at [131, 102] on p "Genomics; Microarray; Data preparation; Cluster Analysis; Statistical Data Anal…" at bounding box center [158, 102] width 265 height 12
click at [125, 102] on span "Bioinformatics and Computational Biology" at bounding box center [110, 104] width 77 height 5
drag, startPoint x: 148, startPoint y: 105, endPoint x: 76, endPoint y: 91, distance: 72.7
click at [79, 91] on fg-card "Research Keywords Genomics; Microarray; Data preparation; Cluster Analysis; Sta…" at bounding box center [158, 99] width 278 height 39
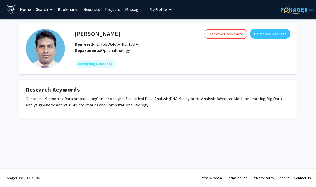
click at [76, 91] on h4 "Research Keywords" at bounding box center [158, 90] width 265 height 8
drag, startPoint x: 75, startPoint y: 34, endPoint x: 117, endPoint y: 35, distance: 41.3
click at [117, 35] on div "Md Amanullah Remove Bookmark Compose Request" at bounding box center [182, 34] width 223 height 10
copy h4 "Md Amanullah"
click at [29, 44] on img at bounding box center [45, 48] width 39 height 39
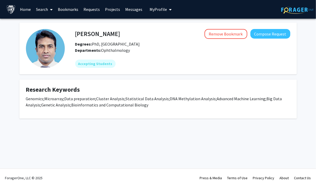
click at [42, 76] on div "Md Amanullah Remove Bookmark Compose Request Degrees: PhD, Zhejiang University …" at bounding box center [158, 71] width 285 height 96
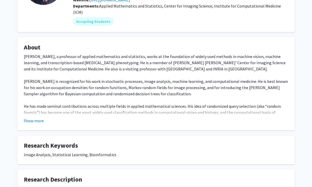
scroll to position [78, 0]
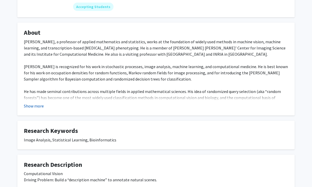
click at [40, 103] on button "Show more" at bounding box center [34, 106] width 20 height 6
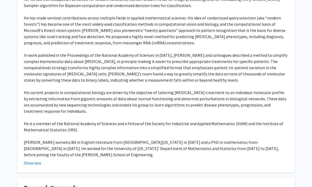
scroll to position [156, 0]
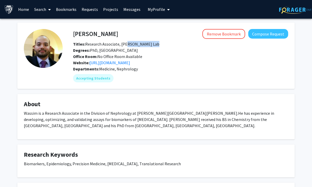
drag, startPoint x: 149, startPoint y: 45, endPoint x: 125, endPoint y: 45, distance: 24.4
click at [125, 45] on span "Titles: Research Associate, Chirag Parikh Lab" at bounding box center [116, 44] width 86 height 5
click at [122, 63] on link "https://tribe.jhmi.edu/Site%20Pages/about.html" at bounding box center [110, 62] width 41 height 5
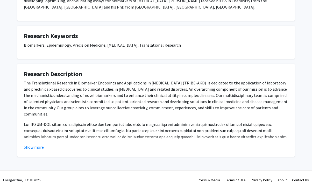
scroll to position [121, 0]
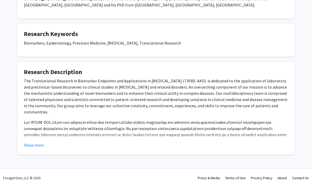
click at [41, 144] on button "Show more" at bounding box center [34, 145] width 20 height 6
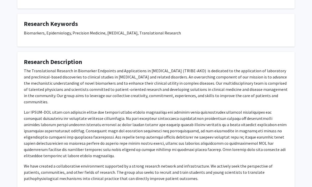
scroll to position [164, 0]
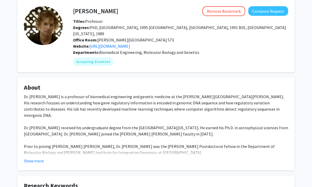
scroll to position [26, 0]
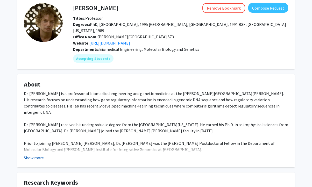
click at [32, 155] on button "Show more" at bounding box center [34, 158] width 20 height 6
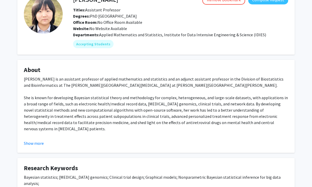
scroll to position [52, 0]
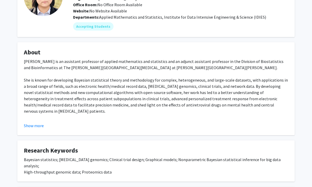
click at [37, 125] on button "Show more" at bounding box center [34, 126] width 20 height 6
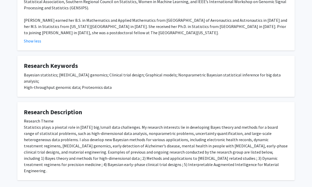
scroll to position [218, 0]
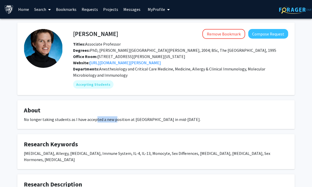
drag, startPoint x: 94, startPoint y: 120, endPoint x: 118, endPoint y: 119, distance: 24.1
click at [116, 119] on div "No longer taking students as I have accepted a new position at [GEOGRAPHIC_DATA…" at bounding box center [156, 119] width 265 height 6
click at [123, 119] on div "No longer taking students as I have accepted a new position at [GEOGRAPHIC_DATA…" at bounding box center [156, 119] width 265 height 6
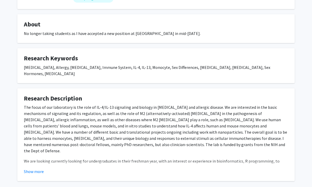
scroll to position [104, 0]
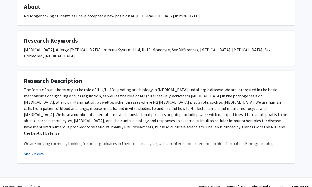
click at [31, 151] on button "Show more" at bounding box center [34, 154] width 20 height 6
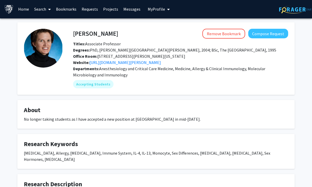
scroll to position [0, 0]
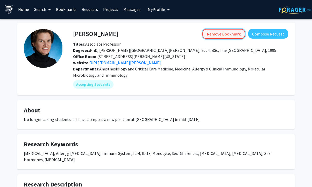
click at [240, 31] on button "Remove Bookmark" at bounding box center [224, 34] width 43 height 10
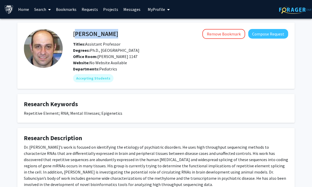
drag, startPoint x: 127, startPoint y: 34, endPoint x: 73, endPoint y: 33, distance: 54.2
click at [73, 33] on div "[PERSON_NAME] Remove Bookmark Compose Request" at bounding box center [180, 34] width 223 height 10
copy h4 "[PERSON_NAME]"
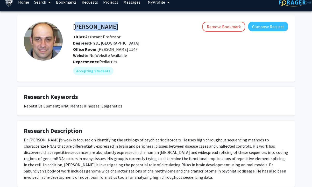
scroll to position [39, 0]
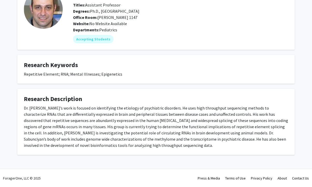
click at [51, 82] on fg-card "Research Keywords Repetitive Element; RNA; Mental Illnesses; Epigenetics" at bounding box center [156, 69] width 278 height 29
click at [36, 79] on fg-card "Research Keywords Repetitive Element; RNA; Mental Illnesses; Epigenetics" at bounding box center [156, 69] width 278 height 29
drag, startPoint x: 62, startPoint y: 89, endPoint x: 65, endPoint y: 83, distance: 7.0
click at [62, 89] on fg-card "Research Description Dr. Sabunciyan’s work is focused on identifying the etiolo…" at bounding box center [156, 122] width 278 height 66
click at [88, 67] on h4 "Research Keywords" at bounding box center [156, 65] width 265 height 8
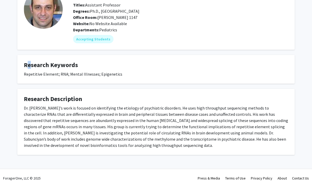
drag, startPoint x: 24, startPoint y: 68, endPoint x: 81, endPoint y: 4, distance: 86.2
click at [26, 68] on h4 "Research Keywords" at bounding box center [156, 65] width 265 height 8
click at [36, 64] on h4 "Research Keywords" at bounding box center [156, 65] width 265 height 8
click at [55, 73] on div "Repetitive Element; RNA; Mental Illnesses; Epigenetics" at bounding box center [156, 74] width 265 height 6
click at [58, 72] on div "Repetitive Element; RNA; Mental Illnesses; Epigenetics" at bounding box center [156, 74] width 265 height 6
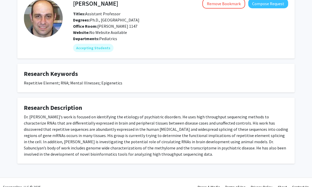
scroll to position [0, 0]
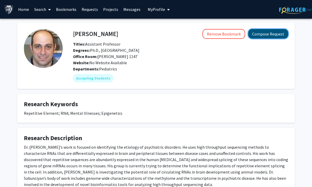
click at [270, 33] on button "Compose Request" at bounding box center [269, 34] width 40 height 10
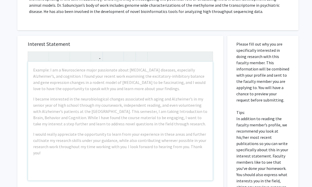
scroll to position [130, 0]
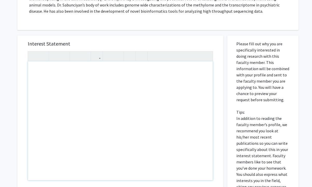
click at [78, 82] on div "Note to users with screen readers: Please press Alt+0 or Option+0 to deactivate…" at bounding box center [120, 120] width 185 height 119
paste div "Note to users with screen readers: Please press Alt+0 or Option+0 to deactivate…"
type textarea "<p>My name is Betty Chu, a first-year Bioinformatics master's student. I was wo…"
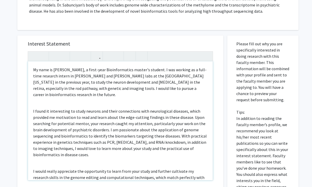
scroll to position [156, 0]
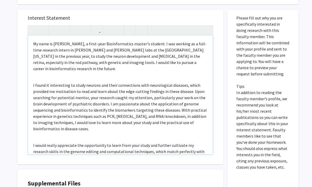
click at [184, 56] on p "My name is Betty Chu, a first-year Bioinformatics master's student. I was worki…" at bounding box center [120, 56] width 175 height 31
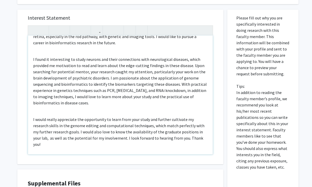
click at [46, 49] on div "My name is Betty Chu, a first-year Bioinformatics master's student. I was worki…" at bounding box center [120, 95] width 185 height 119
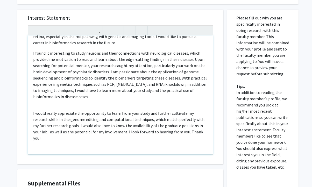
click at [76, 108] on div "My name is Betty Chu, a first-year Bioinformatics master's student. I was worki…" at bounding box center [120, 95] width 185 height 119
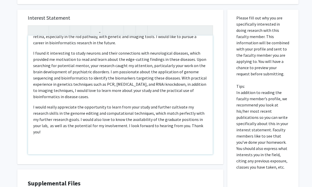
click at [106, 50] on p "I found it interesting to study neurons and their connections with neurological…" at bounding box center [120, 75] width 175 height 50
click at [87, 100] on div "My name is Betty Chu, a first-year Bioinformatics master's student. I was worki…" at bounding box center [120, 95] width 185 height 119
drag, startPoint x: 104, startPoint y: 96, endPoint x: 122, endPoint y: 81, distance: 23.3
click at [104, 96] on p "I found it interesting to study neurons and their connections with neurological…" at bounding box center [120, 75] width 175 height 50
click at [121, 102] on div "My name is Betty Chu, a first-year Bioinformatics master's student. I was worki…" at bounding box center [120, 95] width 185 height 119
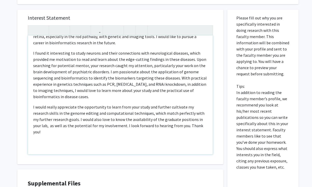
click at [110, 103] on div "My name is Betty Chu, a first-year Bioinformatics master's student. I was worki…" at bounding box center [120, 95] width 185 height 119
click at [105, 79] on p "I found it interesting to study neurons and their connections with neurological…" at bounding box center [120, 75] width 175 height 50
click at [109, 95] on p "I found it interesting to study neurons and their connections with neurological…" at bounding box center [120, 75] width 175 height 50
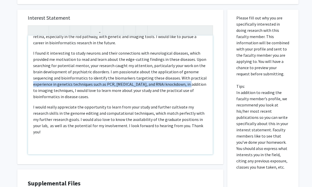
drag, startPoint x: 200, startPoint y: 77, endPoint x: 186, endPoint y: 81, distance: 15.2
click at [186, 81] on p "I found it interesting to study neurons and their connections with neurological…" at bounding box center [120, 75] width 175 height 50
click at [200, 78] on p "I found it interesting to study neurons and their connections with neurological…" at bounding box center [120, 75] width 175 height 50
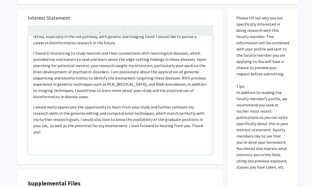
click at [57, 96] on p "I found it interesting to study neurons and their connections with neurological…" at bounding box center [120, 75] width 175 height 50
click at [88, 99] on p "I found it interesting to study neurons and their connections with neurological…" at bounding box center [120, 75] width 175 height 50
click at [131, 98] on p "I found it interesting to study neurons and their connections with neurological…" at bounding box center [120, 75] width 175 height 50
drag, startPoint x: 97, startPoint y: 114, endPoint x: 85, endPoint y: 115, distance: 11.7
click at [85, 115] on p "I would really appreciate the opportunity to learn from your study and further …" at bounding box center [120, 119] width 175 height 31
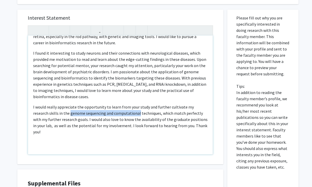
drag, startPoint x: 137, startPoint y: 113, endPoint x: 79, endPoint y: 106, distance: 58.6
click at [69, 112] on p "I would really appreciate the opportunity to learn from your study and further …" at bounding box center [120, 119] width 175 height 31
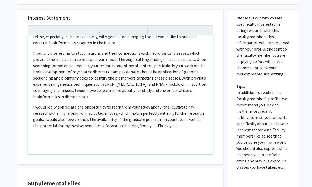
click at [149, 106] on p "I would really appreciate the opportunity to learn from your study and further …" at bounding box center [120, 116] width 175 height 25
click at [171, 128] on p "I would really appreciate the opportunity to learn from your study and further …" at bounding box center [120, 116] width 175 height 25
click at [114, 114] on p "I would really appreciate the opportunity to learn from your study and further …" at bounding box center [120, 116] width 175 height 25
type textarea "<p>My name is Betty Chu, a first-year Bioinformatics master's student. I was wo…"
click at [198, 127] on p "I would really appreciate the opportunity to learn from your study and further …" at bounding box center [120, 116] width 175 height 25
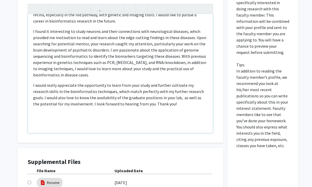
scroll to position [182, 0]
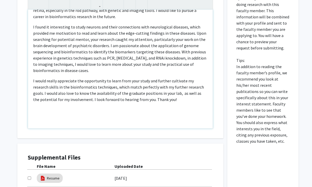
click at [156, 116] on p "Note to users with screen readers: Please press Alt+0 or Option+0 to deactivate…" at bounding box center [120, 116] width 175 height 6
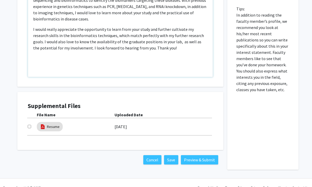
scroll to position [233, 0]
click at [30, 126] on input "checkbox" at bounding box center [29, 126] width 3 height 3
checkbox input "true"
click at [174, 162] on button "Save" at bounding box center [171, 159] width 14 height 9
click at [114, 36] on p "I would really appreciate the opportunity to learn from your study and further …" at bounding box center [120, 38] width 175 height 25
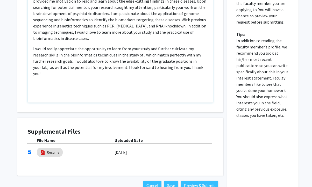
scroll to position [182, 0]
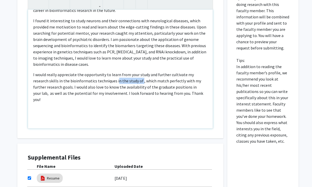
drag, startPoint x: 140, startPoint y: 79, endPoint x: 116, endPoint y: 80, distance: 23.9
click at [116, 80] on p "I would really appreciate the opportunity to learn from your study and further …" at bounding box center [120, 87] width 175 height 31
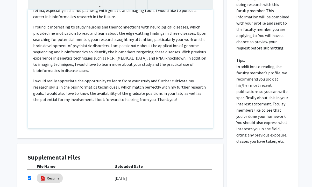
scroll to position [26, 0]
type textarea "<p>My name is Betty Chu, a first-year Bioinformatics master's student. I was wo…"
click at [154, 143] on div "Interest Statement My name is Betty Chu, a first-year Bioinformatics master's s…" at bounding box center [120, 99] width 214 height 243
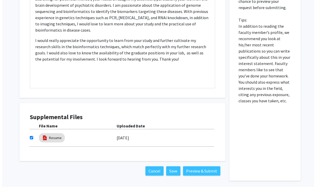
scroll to position [233, 0]
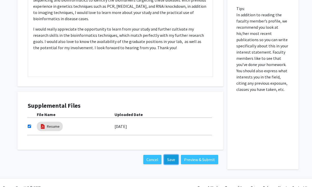
click at [169, 156] on button "Save" at bounding box center [171, 159] width 14 height 9
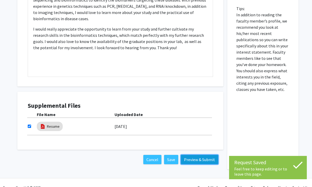
click at [200, 160] on button "Preview & Submit" at bounding box center [199, 159] width 37 height 9
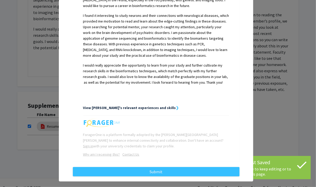
scroll to position [163, 0]
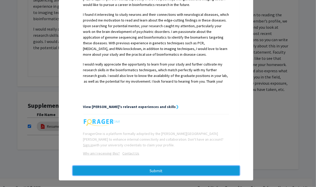
click at [177, 168] on button "Submit" at bounding box center [156, 170] width 167 height 9
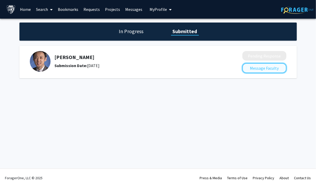
click at [256, 68] on button "Message Faculty" at bounding box center [265, 68] width 44 height 10
click at [48, 47] on div "Jonathan Ling Submission Date: September 01, 2025 Pending Response Message Facu…" at bounding box center [158, 62] width 278 height 32
click at [40, 65] on img at bounding box center [40, 61] width 21 height 21
click at [70, 57] on h5 "Jonathan Ling" at bounding box center [135, 57] width 160 height 6
click at [100, 57] on h5 "Jonathan Ling" at bounding box center [135, 57] width 160 height 6
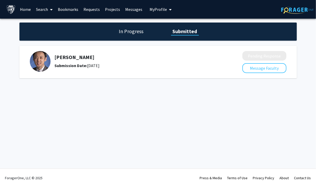
click at [113, 69] on div "Jonathan Ling Submission Date: September 01, 2025" at bounding box center [132, 61] width 205 height 21
drag, startPoint x: 139, startPoint y: 37, endPoint x: 150, endPoint y: 35, distance: 11.9
click at [139, 37] on div "In Progress Submitted" at bounding box center [158, 32] width 278 height 18
click at [136, 31] on h1 "In Progress" at bounding box center [132, 31] width 28 height 7
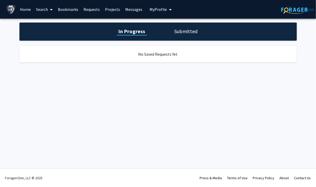
click at [186, 32] on h1 "Submitted" at bounding box center [186, 31] width 26 height 7
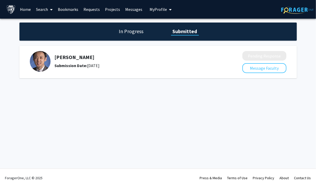
click at [117, 11] on link "Projects" at bounding box center [112, 9] width 20 height 18
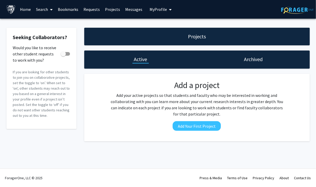
click at [126, 10] on link "Messages" at bounding box center [134, 9] width 22 height 18
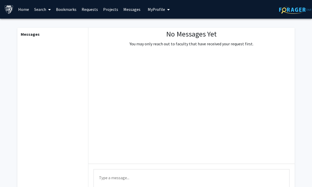
click at [53, 38] on div "Messages" at bounding box center [53, 119] width 72 height 182
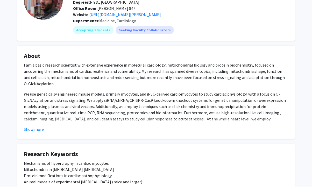
scroll to position [52, 0]
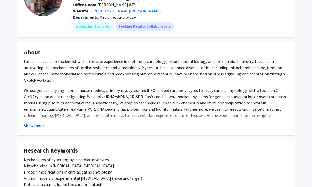
click at [36, 126] on button "Show more" at bounding box center [34, 126] width 20 height 6
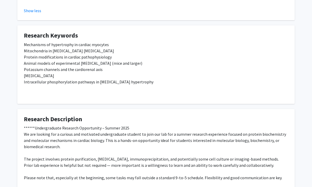
scroll to position [208, 0]
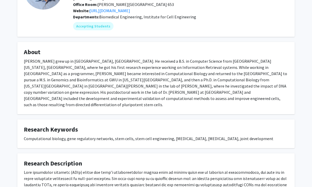
scroll to position [78, 0]
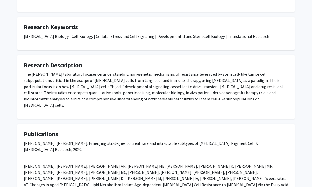
scroll to position [182, 0]
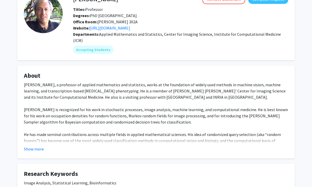
scroll to position [78, 0]
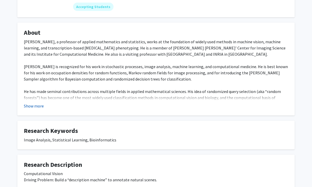
click at [40, 103] on button "Show more" at bounding box center [34, 106] width 20 height 6
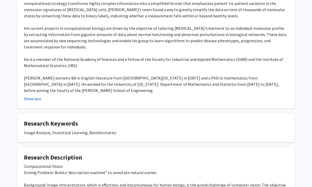
scroll to position [233, 0]
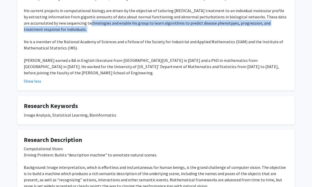
drag, startPoint x: 72, startPoint y: 17, endPoint x: 72, endPoint y: 30, distance: 13.0
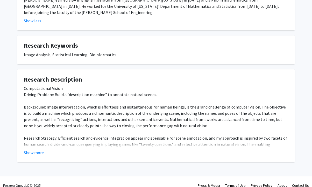
scroll to position [295, 0]
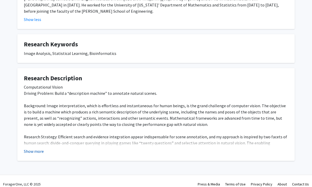
click at [36, 148] on button "Show more" at bounding box center [34, 151] width 20 height 6
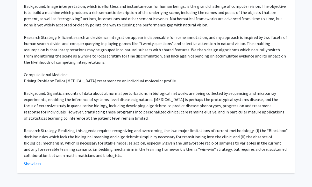
scroll to position [399, 0]
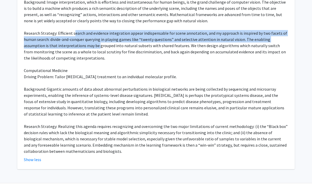
drag, startPoint x: 73, startPoint y: 30, endPoint x: 76, endPoint y: 36, distance: 7.4
click at [76, 36] on div "Computational Vision Driving Problem: Build a “description machine” to annotate…" at bounding box center [156, 67] width 265 height 174
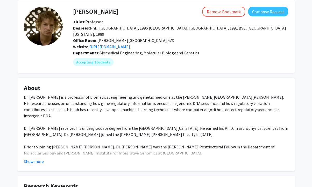
scroll to position [26, 0]
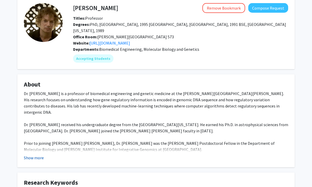
click at [37, 155] on button "Show more" at bounding box center [34, 158] width 20 height 6
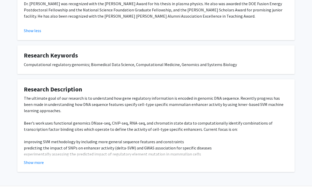
scroll to position [189, 0]
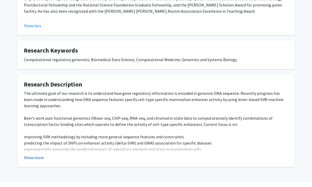
click at [30, 155] on button "Show more" at bounding box center [34, 158] width 20 height 6
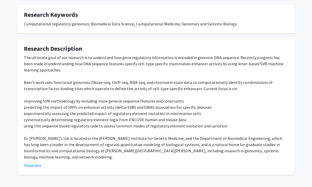
scroll to position [227, 0]
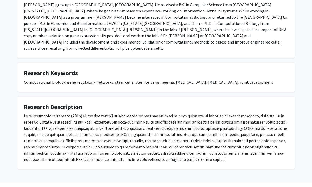
scroll to position [117, 0]
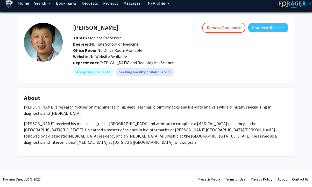
scroll to position [7, 0]
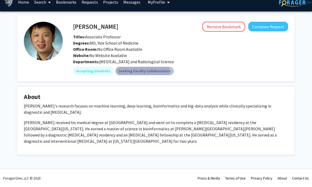
click at [134, 73] on mat-chip "Seeking Faculty Collaborators" at bounding box center [145, 71] width 58 height 8
click at [169, 103] on p "[PERSON_NAME]'s research focuses on machine learning, deep learning, bioinforma…" at bounding box center [156, 109] width 265 height 12
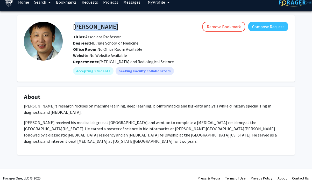
drag, startPoint x: 115, startPoint y: 25, endPoint x: 73, endPoint y: 28, distance: 41.6
click at [73, 28] on div "Harrison Bai Remove Bookmark Compose Request" at bounding box center [180, 27] width 223 height 10
copy h4 "Harrison Bai"
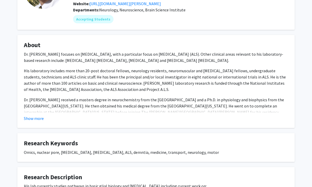
scroll to position [78, 0]
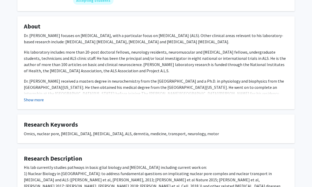
click at [31, 99] on button "Show more" at bounding box center [34, 100] width 20 height 6
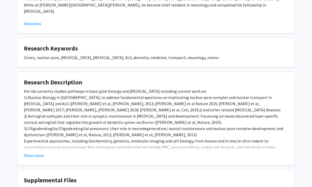
scroll to position [208, 0]
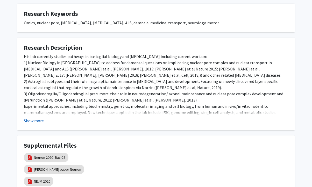
click at [36, 118] on button "Show more" at bounding box center [34, 121] width 20 height 6
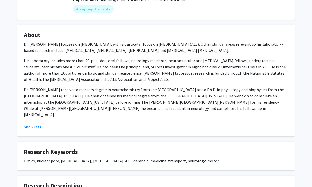
scroll to position [67, 0]
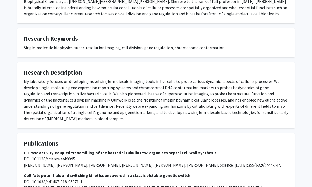
scroll to position [156, 0]
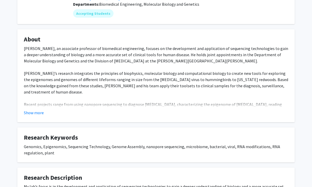
scroll to position [78, 0]
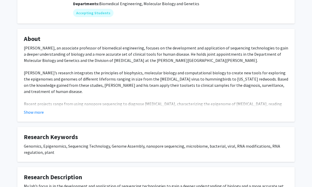
click at [31, 102] on fg-read-more "Winston Timp, an associate professor of biomedical engineering, focuses on the …" at bounding box center [156, 80] width 265 height 71
click at [32, 109] on button "Show more" at bounding box center [34, 112] width 20 height 6
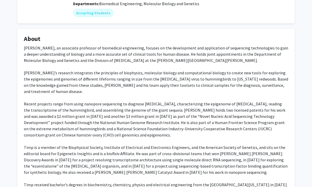
scroll to position [104, 0]
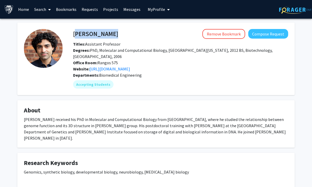
drag, startPoint x: 107, startPoint y: 31, endPoint x: 73, endPoint y: 35, distance: 34.2
click at [73, 35] on div "[PERSON_NAME] Remove Bookmark Compose Request" at bounding box center [180, 34] width 223 height 10
click at [258, 33] on button "Compose Request" at bounding box center [269, 34] width 40 height 10
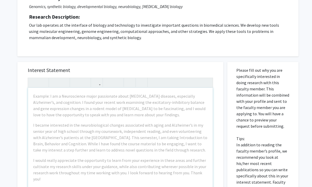
scroll to position [104, 0]
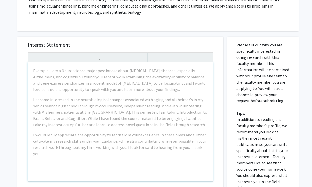
click at [47, 70] on div "Example: I am a Neuroscience major passionate about [MEDICAL_DATA] diseases, es…" at bounding box center [120, 122] width 185 height 119
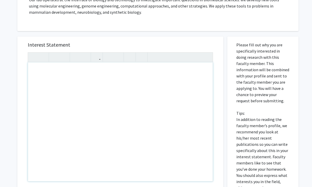
paste div "Note to users with screen readers: Please press Alt+0 or Option+0 to deactivate…"
type textarea "<p>My name is [PERSON_NAME], a first-year Bioinformatics master's student. I wa…"
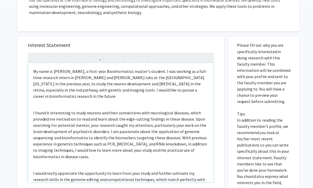
scroll to position [130, 0]
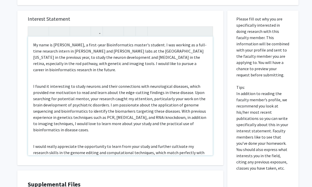
click at [204, 57] on p "My name is [PERSON_NAME], a first-year Bioinformatics master's student. I was w…" at bounding box center [120, 57] width 175 height 31
click at [74, 62] on p "My name is [PERSON_NAME], a first-year Bioinformatics master's student. I was w…" at bounding box center [120, 57] width 175 height 31
drag, startPoint x: 66, startPoint y: 71, endPoint x: 70, endPoint y: 70, distance: 4.3
click at [66, 71] on p "My name is [PERSON_NAME], a first-year Bioinformatics master's student. I was w…" at bounding box center [120, 57] width 175 height 31
click at [116, 69] on p "My name is [PERSON_NAME], a first-year Bioinformatics master's student. I was w…" at bounding box center [120, 57] width 175 height 31
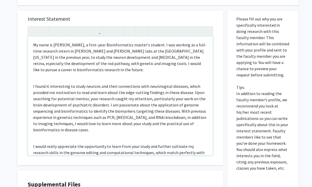
click at [92, 93] on p "I found it interesting to study neurons and their connections with neurological…" at bounding box center [120, 108] width 175 height 50
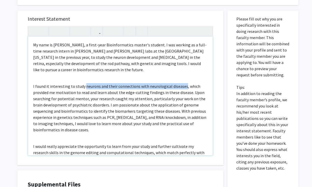
drag, startPoint x: 182, startPoint y: 85, endPoint x: 83, endPoint y: 86, distance: 99.1
click at [83, 86] on p "I found it interesting to study neurons and their connections with neurological…" at bounding box center [120, 108] width 175 height 50
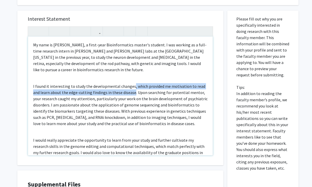
drag, startPoint x: 132, startPoint y: 92, endPoint x: 132, endPoint y: 87, distance: 4.5
click at [132, 87] on p "I found it interesting to study the developmental changes, which provided me mo…" at bounding box center [120, 105] width 175 height 44
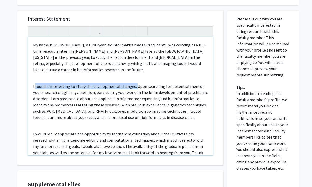
drag, startPoint x: 133, startPoint y: 86, endPoint x: 36, endPoint y: 88, distance: 97.6
click at [35, 88] on p "I found it interesting to study the developmental changes. Upon searching for p…" at bounding box center [120, 101] width 175 height 37
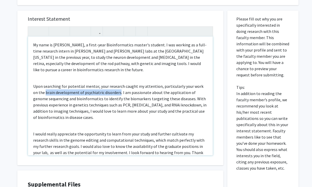
drag, startPoint x: 39, startPoint y: 93, endPoint x: 113, endPoint y: 92, distance: 74.2
click at [113, 92] on p "Upon searching for potential mentor, your research caught my attention, particu…" at bounding box center [120, 101] width 175 height 37
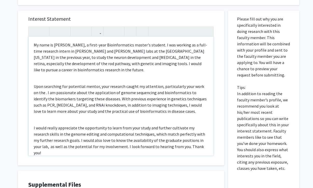
click at [139, 103] on p "Upon searching for potential mentor, your research caught my attention, particu…" at bounding box center [121, 98] width 175 height 31
click at [40, 91] on p "Upon searching for potential mentor, your research caught my attention, particu…" at bounding box center [121, 98] width 175 height 31
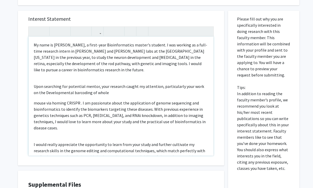
click at [119, 84] on p "Upon searching for potential mentor, your research caught my attention, particu…" at bounding box center [121, 89] width 175 height 12
click at [32, 102] on div "My name is Betty Chu, a first-year Bioinformatics master's student. I was worki…" at bounding box center [121, 96] width 185 height 119
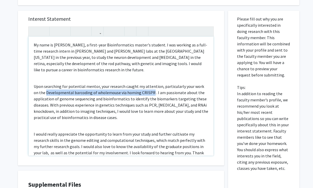
drag, startPoint x: 146, startPoint y: 92, endPoint x: 40, endPoint y: 94, distance: 106.1
click at [40, 94] on p "Upon searching for potential mentor, your research caught my attention, particu…" at bounding box center [121, 101] width 175 height 37
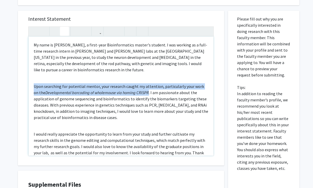
click at [65, 32] on icon "button" at bounding box center [64, 31] width 4 height 9
click at [59, 92] on em "Developmental barcoding of whole" at bounding box center [74, 92] width 59 height 5
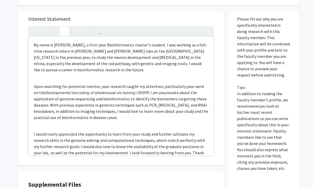
click at [39, 92] on p "Upon searching for potential mentor, your research caught my attention, particu…" at bounding box center [121, 101] width 175 height 37
click at [149, 92] on span "mouse via homing CRISPR . I am passionate about the application of genome seque…" at bounding box center [121, 105] width 175 height 30
drag, startPoint x: 97, startPoint y: 65, endPoint x: 119, endPoint y: 71, distance: 22.8
click at [97, 65] on p "My name is Betty Chu, a first-year Bioinformatics master's student. I was worki…" at bounding box center [121, 57] width 175 height 31
click at [68, 58] on p "My name is Betty Chu, a first-year Bioinformatics master's student. I was worki…" at bounding box center [121, 57] width 175 height 31
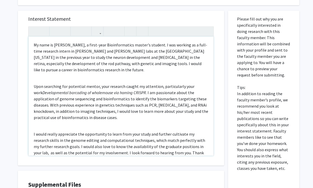
click at [90, 56] on p "My name is Betty Chu, a first-year Bioinformatics master's student. I was worki…" at bounding box center [121, 57] width 175 height 31
drag, startPoint x: 191, startPoint y: 56, endPoint x: 172, endPoint y: 56, distance: 19.2
click at [172, 56] on p "My name is Betty Chu, a first-year Bioinformatics master's student. I was worki…" at bounding box center [121, 57] width 175 height 31
click at [88, 64] on p "My name is Betty Chu, a first-year Bioinformatics master's student. I was worki…" at bounding box center [121, 57] width 175 height 31
click at [90, 63] on p "My name is Betty Chu, a first-year Bioinformatics master's student. I was worki…" at bounding box center [121, 57] width 175 height 31
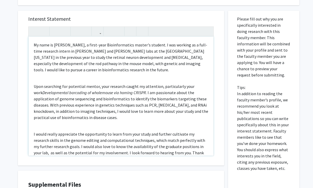
click at [113, 81] on div "My name is Betty Chu, a first-year Bioinformatics master's student. I was worki…" at bounding box center [121, 96] width 185 height 119
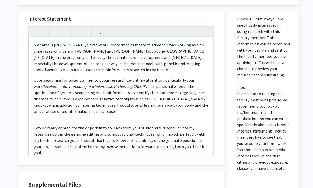
click at [148, 86] on span "mouse via homing CRISPR . I am passionate about the application of genome seque…" at bounding box center [121, 99] width 175 height 30
click at [73, 107] on span "mouse via homing CRISPR . I am passionate about the application of genome seque…" at bounding box center [121, 99] width 175 height 30
click at [185, 73] on div "My name is Betty Chu, a first-year Bioinformatics master's student. I was worki…" at bounding box center [121, 96] width 185 height 119
drag, startPoint x: 93, startPoint y: 91, endPoint x: 72, endPoint y: 94, distance: 21.2
click at [72, 94] on span "mouse via homing CRISPR . I am passionate about the application of genome seque…" at bounding box center [121, 99] width 175 height 30
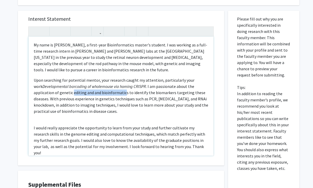
drag, startPoint x: 124, startPoint y: 92, endPoint x: 72, endPoint y: 91, distance: 51.9
click at [72, 91] on span "mouse via homing CRISPR . I am passionate about the application of genetic edit…" at bounding box center [121, 99] width 175 height 30
click at [90, 94] on span "mouse via homing CRISPR . I am passionate about the application of genetic edit…" at bounding box center [121, 99] width 175 height 30
drag, startPoint x: 91, startPoint y: 92, endPoint x: 72, endPoint y: 94, distance: 19.8
click at [72, 94] on span "mouse via homing CRISPR . I am passionate about the application of genetic edit…" at bounding box center [121, 99] width 175 height 30
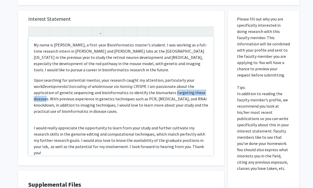
drag, startPoint x: 45, startPoint y: 99, endPoint x: 172, endPoint y: 94, distance: 126.7
click at [172, 94] on span "mouse via homing CRISPR . I am passionate about the application of genetic sequ…" at bounding box center [121, 99] width 175 height 30
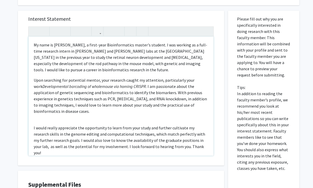
click at [176, 94] on span "mouse via homing CRISPR . I am passionate about the application of genetic sequ…" at bounding box center [120, 99] width 173 height 30
drag, startPoint x: 170, startPoint y: 92, endPoint x: 131, endPoint y: 92, distance: 38.9
click at [131, 92] on span "mouse via homing CRISPR . I am passionate about the application of genetic sequ…" at bounding box center [120, 99] width 173 height 30
click at [146, 88] on em "mouse via homing CRISPR" at bounding box center [124, 86] width 44 height 5
click at [154, 92] on span "mouse via homing CRISPR . I am passionate about the application of genetic sequ…" at bounding box center [120, 99] width 173 height 30
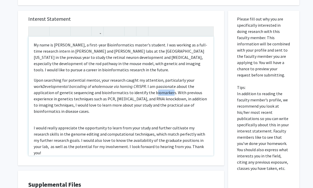
drag, startPoint x: 169, startPoint y: 92, endPoint x: 153, endPoint y: 93, distance: 16.9
click at [153, 93] on span "mouse via homing CRISPR . I am passionate about the application of genetic sequ…" at bounding box center [120, 99] width 173 height 30
click at [151, 94] on span "mouse via homing CRISPR . I am passionate about the application of genetic sequ…" at bounding box center [120, 99] width 172 height 30
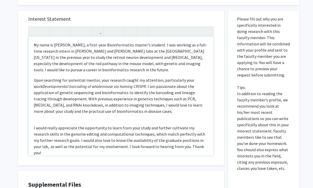
click at [103, 95] on span "mouse via homing CRISPR . I am passionate about the application of genetic sequ…" at bounding box center [118, 99] width 169 height 30
click at [146, 111] on p "Upon searching for potential mentor, your research caught my attention, particu…" at bounding box center [121, 95] width 175 height 37
click at [162, 72] on p "My name is Betty Chu, a first-year Bioinformatics master's student. I was worki…" at bounding box center [121, 57] width 175 height 31
click at [98, 56] on p "My name is Betty Chu, a first-year Bioinformatics master's student. I was worki…" at bounding box center [121, 57] width 175 height 31
click at [140, 69] on p "My name is Betty Chu, a first-year Bioinformatics master's student. I was worki…" at bounding box center [121, 57] width 175 height 31
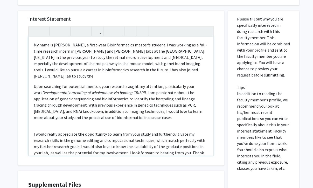
click at [156, 75] on p "My name is Betty Chu, a first-year Bioinformatics master's student. I was worki…" at bounding box center [121, 60] width 175 height 37
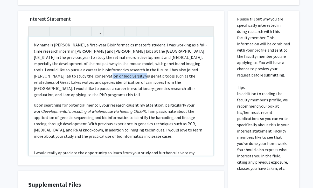
drag, startPoint x: 101, startPoint y: 77, endPoint x: 66, endPoint y: 77, distance: 34.8
click at [66, 77] on p "My name is Betty Chu, a first-year Bioinformatics master's student. I was worki…" at bounding box center [121, 70] width 175 height 56
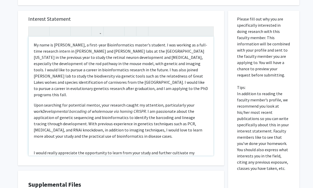
click at [94, 76] on p "My name is Betty Chu, a first-year Bioinformatics master's student. I was worki…" at bounding box center [121, 70] width 175 height 56
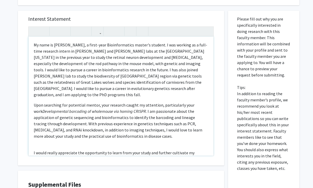
drag, startPoint x: 160, startPoint y: 75, endPoint x: 151, endPoint y: 95, distance: 21.7
click at [151, 95] on p "My name is Betty Chu, a first-year Bioinformatics master's student. I was worki…" at bounding box center [121, 70] width 175 height 56
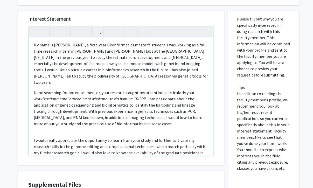
click at [161, 70] on p "My name is Betty Chu, a first-year Bioinformatics master's student. I was worki…" at bounding box center [121, 64] width 175 height 44
click at [191, 74] on p "My name is Betty Chu, a first-year Bioinformatics master's student. I was worki…" at bounding box center [121, 64] width 175 height 44
drag, startPoint x: 193, startPoint y: 76, endPoint x: 134, endPoint y: 71, distance: 59.1
click at [134, 71] on p "My name is Betty Chu, a first-year Bioinformatics master's student. I was worki…" at bounding box center [121, 64] width 175 height 44
copy p "I has also worked in Professor Jonathan Pauli's lab to study the biodiversity o…"
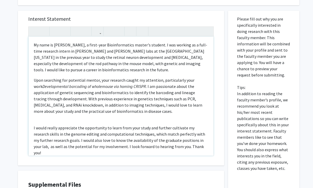
click at [164, 64] on p "My name is Betty Chu, a first-year Bioinformatics master's student. I was worki…" at bounding box center [121, 57] width 175 height 31
click at [181, 64] on p "My name is Betty Chu, a first-year Bioinformatics master's student. I was worki…" at bounding box center [121, 57] width 175 height 31
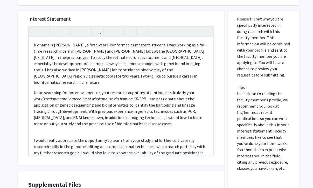
click at [177, 75] on p "My name is Betty Chu, a first-year Bioinformatics master's student. I was worki…" at bounding box center [121, 64] width 175 height 44
drag, startPoint x: 192, startPoint y: 78, endPoint x: 193, endPoint y: 82, distance: 4.7
click at [192, 78] on p "My name is Betty Chu, a first-year Bioinformatics master's student. I was worki…" at bounding box center [121, 64] width 175 height 44
click at [99, 86] on div "My name is Betty Chu, a first-year Bioinformatics master's student. I was worki…" at bounding box center [121, 96] width 185 height 119
click at [178, 102] on p "Upon searching for potential mentor, your research caught my attention, particu…" at bounding box center [121, 108] width 175 height 37
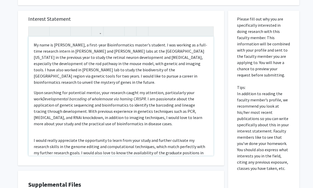
click at [132, 101] on p "Upon searching for potential mentor, your research caught my attention, particu…" at bounding box center [121, 108] width 175 height 37
drag, startPoint x: 44, startPoint y: 108, endPoint x: 50, endPoint y: 103, distance: 7.4
click at [45, 107] on p "Upon searching for potential mentor, your research caught my attention, particu…" at bounding box center [121, 108] width 175 height 37
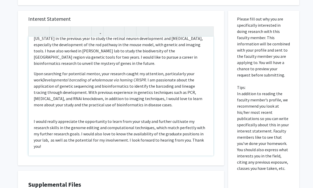
scroll to position [22, 0]
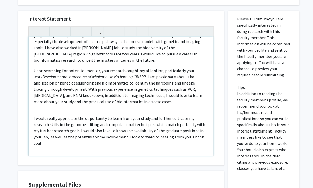
click at [125, 107] on div "My name is Betty Chu, a first-year Bioinformatics master's student. I was worki…" at bounding box center [121, 96] width 185 height 119
drag, startPoint x: 103, startPoint y: 74, endPoint x: 101, endPoint y: 82, distance: 8.1
click at [103, 74] on em "mouse via homing CRISPR" at bounding box center [124, 76] width 44 height 5
click at [73, 90] on span "mouse via homing CRISPR . I am passionate about the application of genetic sequ…" at bounding box center [118, 89] width 169 height 30
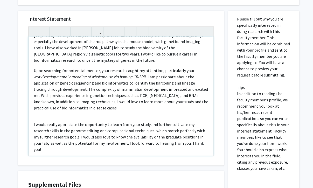
click at [195, 89] on span "mouse via homing CRISPR . I am passionate about the application of genetic sequ…" at bounding box center [121, 92] width 175 height 36
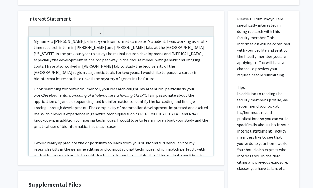
scroll to position [0, 0]
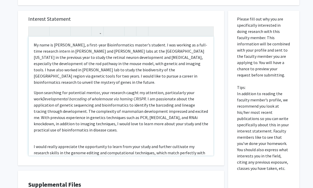
click at [150, 111] on span "mouse via homing CRISPR . I am passionate about the application of genetic sequ…" at bounding box center [121, 114] width 175 height 36
click at [121, 132] on p "Upon searching for potential mentor, your research caught my attention, particu…" at bounding box center [121, 112] width 175 height 44
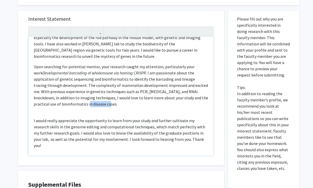
drag, startPoint x: 97, startPoint y: 104, endPoint x: 76, endPoint y: 103, distance: 21.3
click at [76, 103] on span "mouse via homing CRISPR . I am passionate about the application of genetic sequ…" at bounding box center [121, 88] width 175 height 36
click at [140, 101] on span "mouse via homing CRISPR . I am passionate about the application of genetic sequ…" at bounding box center [121, 88] width 175 height 36
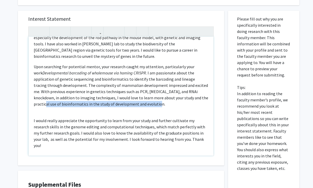
drag, startPoint x: 198, startPoint y: 99, endPoint x: 185, endPoint y: 101, distance: 13.1
click at [185, 101] on p "Upon searching for potential mentor, your research caught my attention, particu…" at bounding box center [121, 86] width 175 height 44
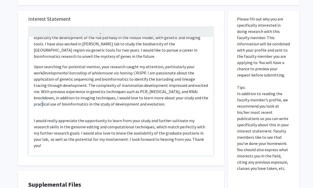
drag, startPoint x: 194, startPoint y: 99, endPoint x: 198, endPoint y: 97, distance: 4.4
click at [196, 98] on span "mouse via homing CRISPR . I am passionate about the application of genetic sequ…" at bounding box center [121, 88] width 175 height 36
drag, startPoint x: 199, startPoint y: 97, endPoint x: 184, endPoint y: 98, distance: 14.5
click at [184, 98] on p "Upon searching for potential mentor, your research caught my attention, particu…" at bounding box center [121, 86] width 175 height 44
drag, startPoint x: 132, startPoint y: 104, endPoint x: 109, endPoint y: 107, distance: 23.0
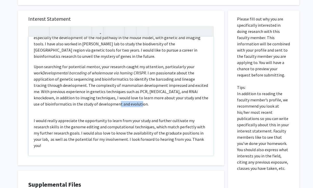
click at [109, 107] on p "Upon searching for potential mentor, your research caught my attention, particu…" at bounding box center [121, 86] width 175 height 44
click at [86, 102] on span "mouse via homing CRISPR . I am passionate about the application of genetic sequ…" at bounding box center [121, 88] width 175 height 36
click at [114, 111] on div "My name is Betty Chu, a first-year Bioinformatics master's student. I was worki…" at bounding box center [121, 96] width 185 height 119
click at [107, 105] on span "mouse via homing CRISPR . I am passionate about the application of genetic sequ…" at bounding box center [121, 88] width 175 height 36
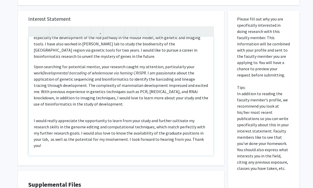
drag, startPoint x: 129, startPoint y: 99, endPoint x: 127, endPoint y: 100, distance: 2.8
click at [129, 99] on span "mouse via homing CRISPR . I am passionate about the application of genetic sequ…" at bounding box center [121, 88] width 175 height 36
click at [102, 89] on span "mouse via homing CRISPR . I am passionate about the application of genetic sequ…" at bounding box center [121, 88] width 175 height 36
click at [115, 76] on span "mouse via homing CRISPR . I am passionate about the application of genetic sequ…" at bounding box center [121, 88] width 175 height 36
click at [108, 103] on span "mouse via homing CRISPR . I am passionate about the application of genetic sequ…" at bounding box center [121, 88] width 175 height 36
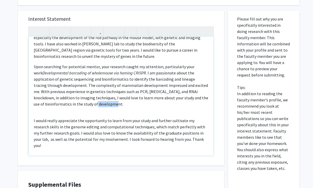
drag, startPoint x: 108, startPoint y: 103, endPoint x: 87, endPoint y: 103, distance: 21.3
click at [87, 103] on span "mouse via homing CRISPR . I am passionate about the application of genetic sequ…" at bounding box center [121, 88] width 175 height 36
click at [66, 106] on p "Upon searching for potential mentor, your research caught my attention, particu…" at bounding box center [121, 86] width 175 height 44
click at [133, 114] on div "My name is Betty Chu, a first-year Bioinformatics master's student. I was worki…" at bounding box center [121, 96] width 185 height 119
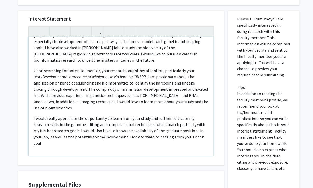
scroll to position [22, 0]
drag, startPoint x: 96, startPoint y: 125, endPoint x: 85, endPoint y: 125, distance: 11.2
click at [85, 125] on p "I would really appreciate the opportunity to learn from your study and further …" at bounding box center [121, 130] width 175 height 31
drag, startPoint x: 138, startPoint y: 123, endPoint x: 113, endPoint y: 125, distance: 24.8
click at [113, 125] on p "I would really appreciate the opportunity to learn from your study and further …" at bounding box center [121, 130] width 175 height 31
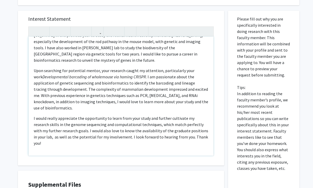
click at [140, 138] on p "I would really appreciate the opportunity to learn from your study and further …" at bounding box center [121, 130] width 175 height 31
click at [110, 106] on p "Upon searching for potential mentor, your research caught my attention, particu…" at bounding box center [121, 89] width 175 height 44
click at [178, 57] on p "My name is Betty Chu, a first-year Bioinformatics master's student. I was worki…" at bounding box center [121, 42] width 175 height 44
click at [59, 106] on span "mouse via homing CRISPR . I am passionate about the application of genetic sequ…" at bounding box center [121, 92] width 175 height 36
click at [57, 107] on span "mouse via homing CRISPR . I am passionate about the application of genetic sequ…" at bounding box center [121, 92] width 175 height 36
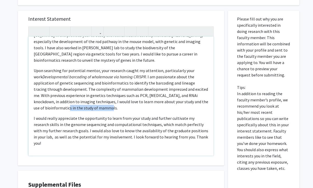
drag, startPoint x: 102, startPoint y: 107, endPoint x: 59, endPoint y: 109, distance: 42.4
click at [59, 109] on span "mouse via homing CRISPR . I am passionate about the application of genetic sequ…" at bounding box center [121, 92] width 175 height 36
type textarea "<p>My name is Betty Chu, a first-year Bioinformatics master's student. I was wo…"
click at [82, 104] on span "mouse via homing CRISPR . I am passionate about the application of genetic sequ…" at bounding box center [121, 92] width 175 height 36
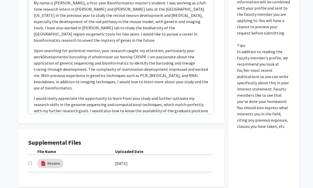
scroll to position [217, 0]
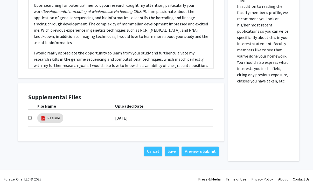
click at [29, 116] on input "checkbox" at bounding box center [29, 117] width 3 height 3
checkbox input "true"
click at [174, 152] on button "Save" at bounding box center [172, 151] width 14 height 9
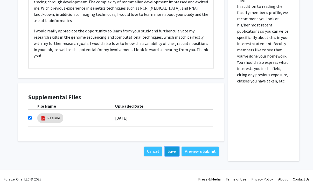
click at [176, 151] on button "Save" at bounding box center [172, 151] width 14 height 9
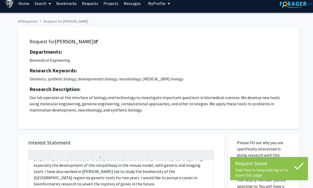
scroll to position [0, 0]
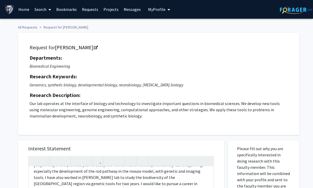
click at [178, 59] on h5 "Departments:" at bounding box center [159, 58] width 258 height 6
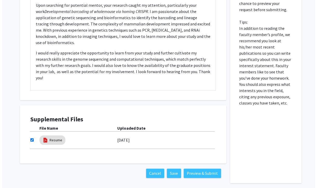
scroll to position [217, 0]
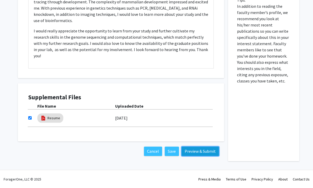
click at [208, 147] on button "Preview & Submit" at bounding box center [200, 151] width 37 height 9
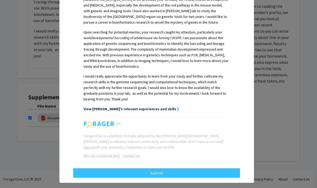
scroll to position [158, 0]
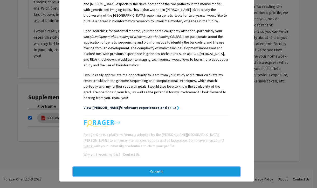
click at [167, 167] on button "Submit" at bounding box center [156, 171] width 167 height 9
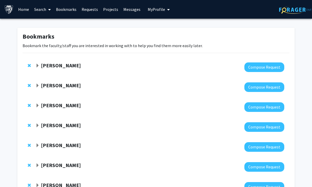
click at [62, 68] on strong "Joann Bodurtha" at bounding box center [61, 65] width 40 height 6
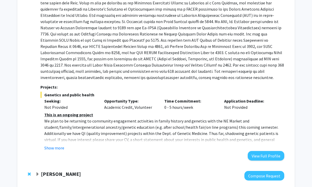
scroll to position [130, 0]
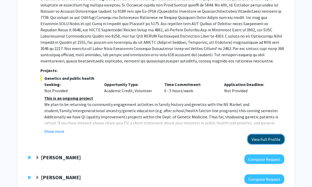
click at [261, 137] on button "View Full Profile" at bounding box center [266, 140] width 37 height 10
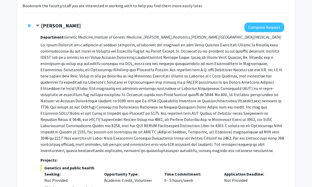
scroll to position [0, 0]
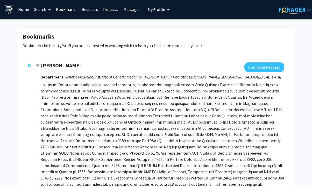
click at [51, 65] on strong "Joann Bodurtha" at bounding box center [61, 65] width 40 height 6
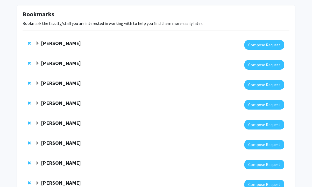
scroll to position [26, 0]
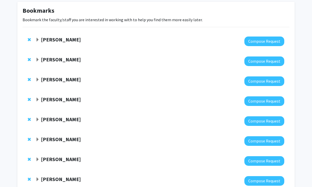
click at [53, 63] on div "Jeffrey Tornheim" at bounding box center [92, 60] width 112 height 6
click at [55, 58] on strong "Jeffrey Tornheim" at bounding box center [61, 59] width 40 height 6
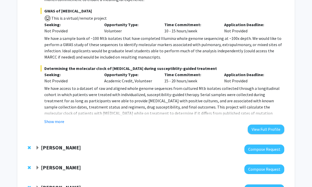
scroll to position [233, 0]
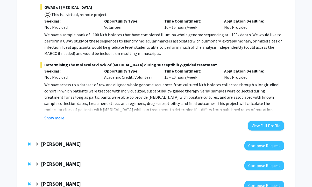
click at [44, 146] on strong "John Kim" at bounding box center [61, 144] width 40 height 6
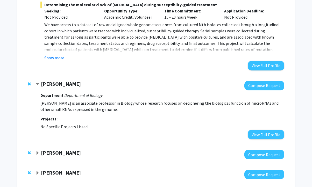
scroll to position [311, 0]
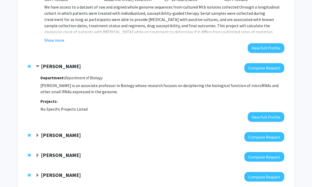
click at [57, 138] on strong "Andy Feinberg" at bounding box center [61, 135] width 40 height 6
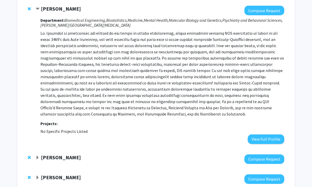
scroll to position [441, 0]
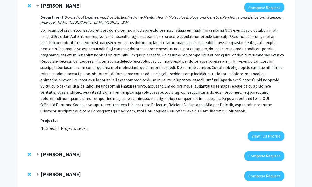
click at [54, 156] on strong "Andy McCallion" at bounding box center [61, 154] width 40 height 6
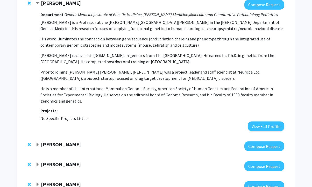
scroll to position [597, 0]
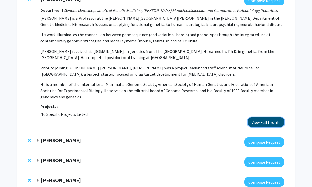
click at [260, 120] on button "View Full Profile" at bounding box center [266, 123] width 37 height 10
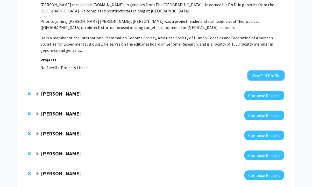
scroll to position [649, 0]
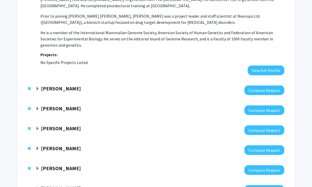
click at [64, 87] on strong "Andrew Holland" at bounding box center [61, 88] width 40 height 6
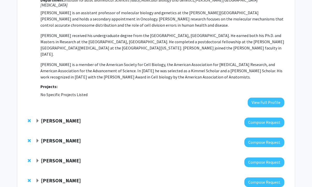
scroll to position [752, 0]
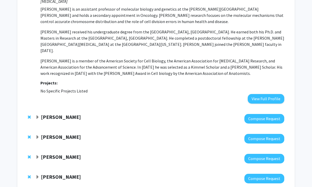
click at [64, 114] on strong "Nilanjan Chatterjee" at bounding box center [61, 117] width 40 height 6
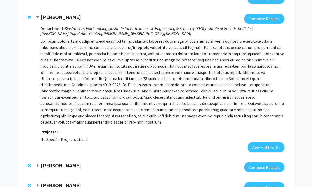
scroll to position [856, 0]
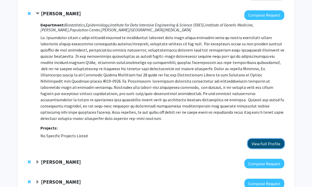
click at [262, 139] on button "View Full Profile" at bounding box center [266, 144] width 37 height 10
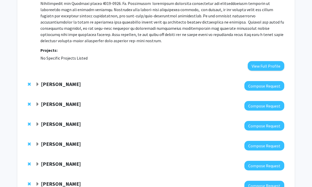
click at [70, 81] on strong "Winston Timp" at bounding box center [61, 84] width 40 height 6
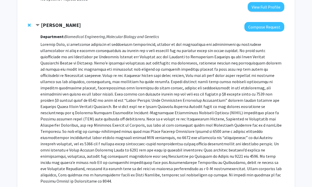
scroll to position [1012, 0]
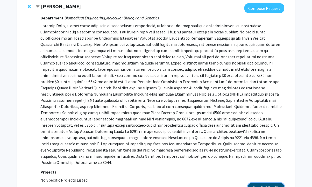
click at [259, 183] on button "View Full Profile" at bounding box center [266, 188] width 37 height 10
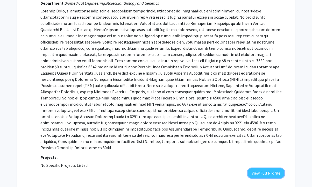
scroll to position [1116, 0]
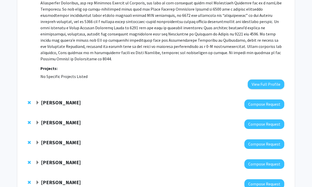
click at [56, 99] on strong "Jie Xiao" at bounding box center [61, 102] width 40 height 6
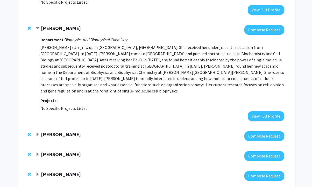
scroll to position [1193, 0]
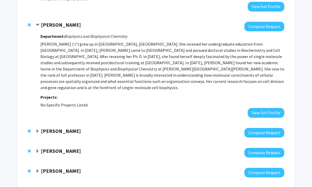
click at [51, 128] on strong "Joel Bader" at bounding box center [61, 131] width 40 height 6
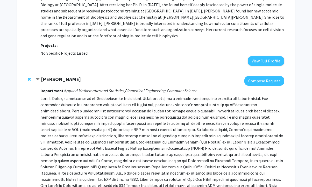
scroll to position [1297, 0]
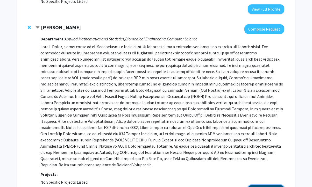
click at [268, 185] on button "View Full Profile" at bounding box center [266, 190] width 37 height 10
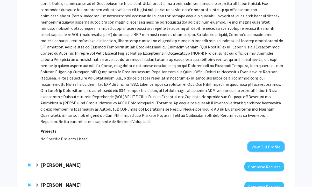
scroll to position [1349, 0]
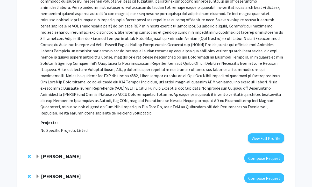
click at [64, 154] on div "Jeffrey Rothstein" at bounding box center [92, 157] width 112 height 6
click at [65, 153] on strong "Jeffrey Rothstein" at bounding box center [61, 156] width 40 height 6
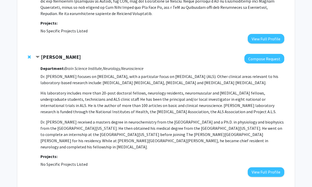
scroll to position [1453, 0]
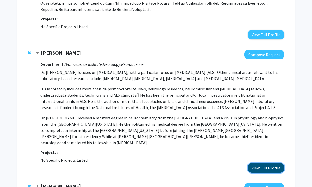
click at [273, 163] on button "View Full Profile" at bounding box center [266, 168] width 37 height 10
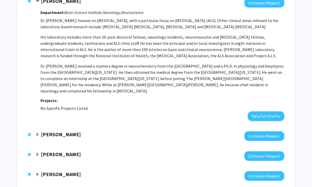
click at [59, 131] on strong "Kathy Wilson" at bounding box center [61, 134] width 40 height 6
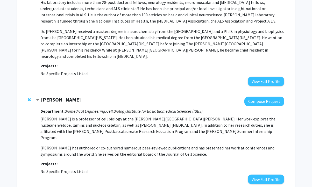
scroll to position [1582, 0]
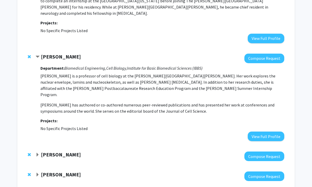
click at [43, 152] on strong "Harrison Bai" at bounding box center [61, 155] width 40 height 6
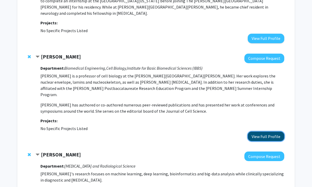
click at [258, 132] on button "View Full Profile" at bounding box center [266, 137] width 37 height 10
click at [29, 55] on span "Remove Kathy Wilson from bookmarks" at bounding box center [29, 57] width 3 height 4
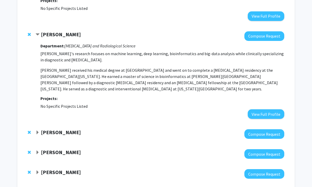
scroll to position [1608, 0]
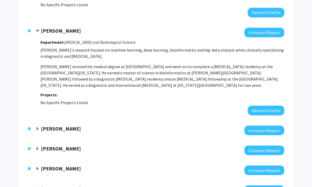
click at [66, 126] on strong "Patrick Cahan" at bounding box center [61, 129] width 40 height 6
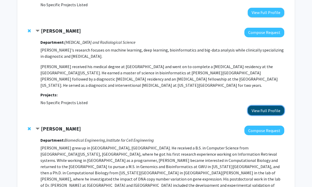
click at [265, 106] on button "View Full Profile" at bounding box center [266, 111] width 37 height 10
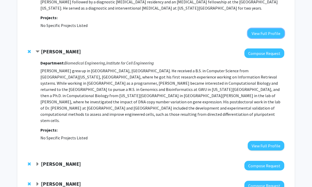
scroll to position [1686, 0]
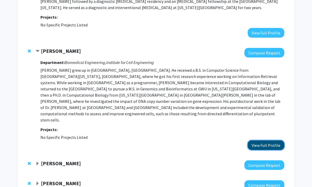
click at [269, 141] on button "View Full Profile" at bounding box center [266, 146] width 37 height 10
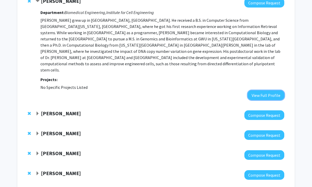
scroll to position [1738, 0]
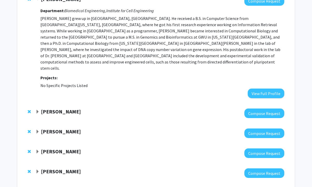
click at [75, 108] on strong "Steven Clipman" at bounding box center [61, 111] width 40 height 6
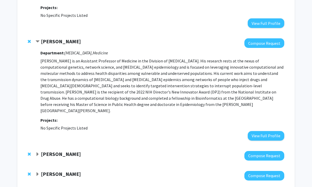
scroll to position [1790, 0]
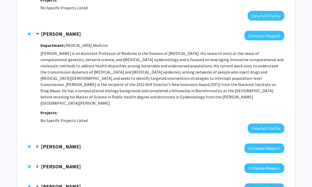
click at [70, 143] on strong "Kyriakos Papanicolaou" at bounding box center [61, 146] width 40 height 6
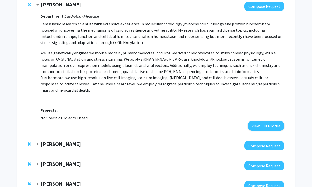
click at [67, 141] on strong "Michael Beer" at bounding box center [61, 144] width 40 height 6
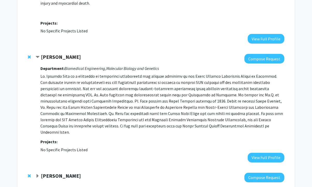
scroll to position [2051, 0]
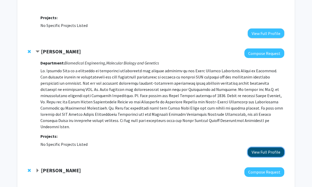
click at [263, 148] on button "View Full Profile" at bounding box center [266, 153] width 37 height 10
click at [62, 167] on strong "Donald Geman" at bounding box center [61, 170] width 40 height 6
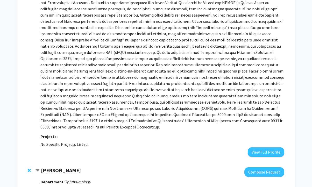
scroll to position [2257, 0]
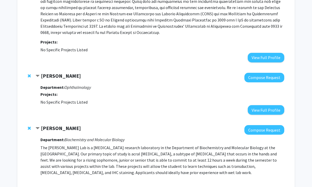
scroll to position [2352, 0]
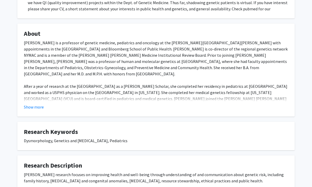
scroll to position [182, 0]
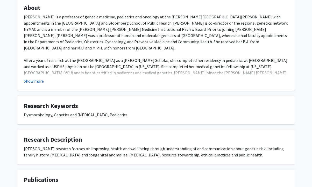
click at [36, 80] on button "Show more" at bounding box center [34, 81] width 20 height 6
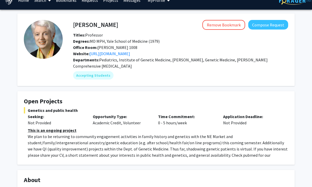
scroll to position [26, 0]
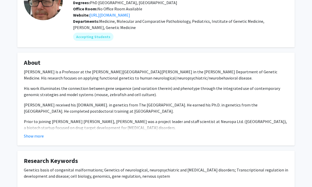
scroll to position [52, 0]
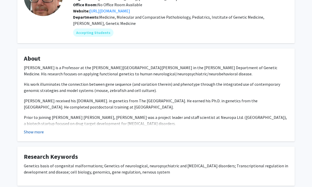
click at [42, 130] on button "Show more" at bounding box center [34, 132] width 20 height 6
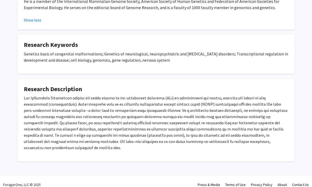
scroll to position [185, 0]
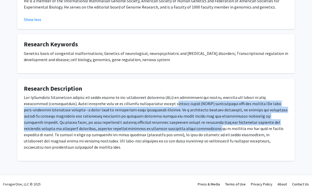
drag, startPoint x: 146, startPoint y: 101, endPoint x: 144, endPoint y: 128, distance: 27.1
click at [144, 128] on p at bounding box center [156, 122] width 265 height 56
click at [144, 129] on p at bounding box center [156, 122] width 265 height 56
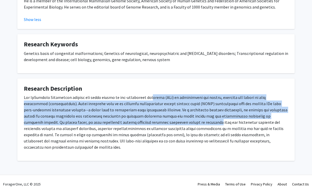
drag, startPoint x: 146, startPoint y: 99, endPoint x: 138, endPoint y: 122, distance: 24.0
click at [138, 122] on p at bounding box center [156, 122] width 265 height 56
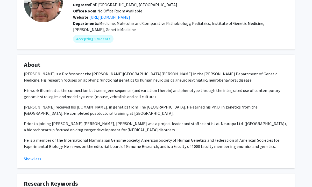
scroll to position [4, 0]
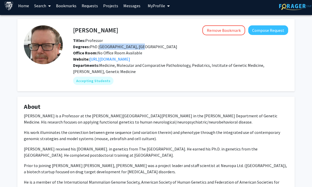
drag, startPoint x: 135, startPoint y: 45, endPoint x: 99, endPoint y: 46, distance: 36.3
click at [99, 46] on span "Degrees: PhD [GEOGRAPHIC_DATA], [GEOGRAPHIC_DATA]" at bounding box center [125, 46] width 104 height 5
copy span "[GEOGRAPHIC_DATA]"
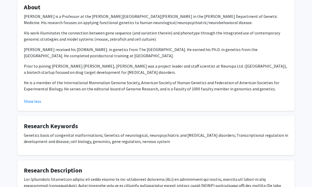
scroll to position [107, 0]
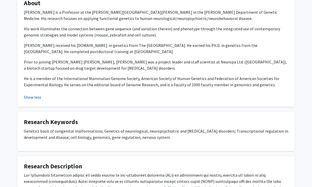
click at [36, 97] on button "Show less" at bounding box center [32, 97] width 17 height 6
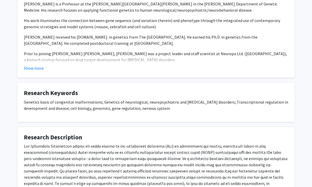
scroll to position [133, 0]
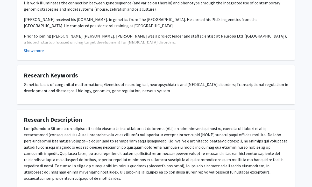
click at [33, 51] on button "Show more" at bounding box center [34, 50] width 20 height 6
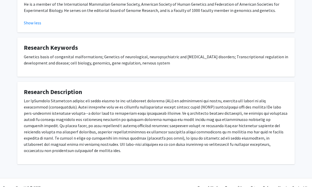
scroll to position [185, 0]
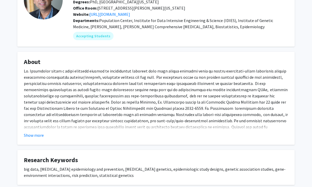
scroll to position [52, 0]
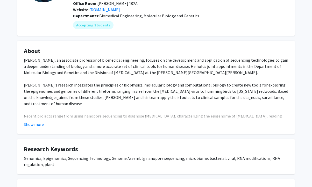
scroll to position [78, 0]
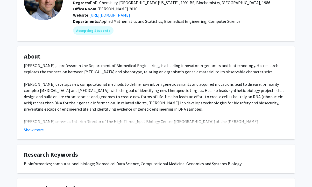
scroll to position [52, 0]
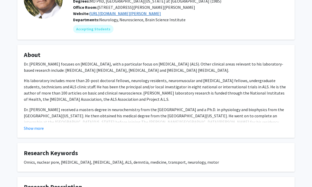
scroll to position [52, 0]
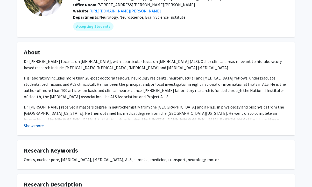
click at [33, 126] on button "Show more" at bounding box center [34, 126] width 20 height 6
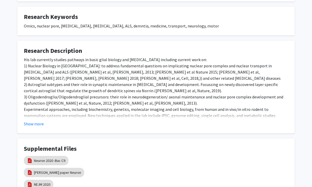
scroll to position [208, 0]
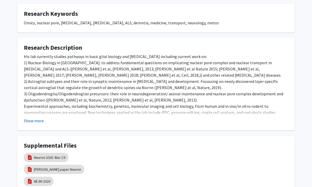
click at [36, 118] on button "Show more" at bounding box center [34, 121] width 20 height 6
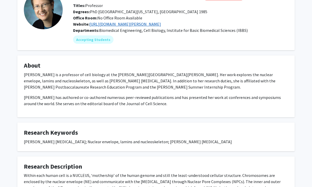
scroll to position [130, 0]
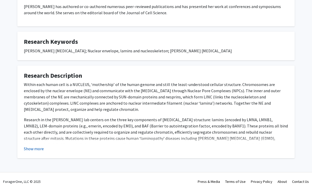
click at [39, 148] on button "Show more" at bounding box center [34, 149] width 20 height 6
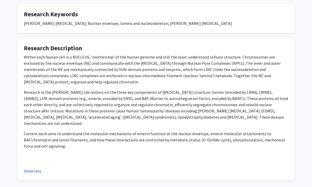
scroll to position [177, 0]
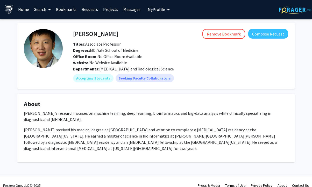
scroll to position [7, 0]
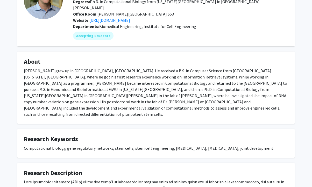
scroll to position [52, 0]
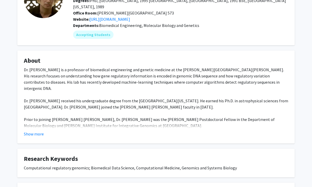
scroll to position [52, 0]
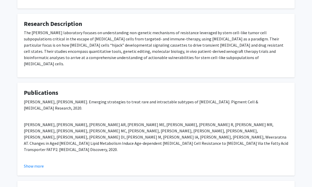
scroll to position [208, 0]
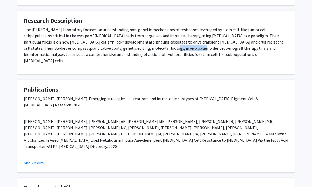
drag, startPoint x: 126, startPoint y: 49, endPoint x: 160, endPoint y: 48, distance: 34.0
click at [157, 49] on p "The Rebecca laboratory focuses on understanding non-genetic mechanisms of resis…" at bounding box center [156, 44] width 265 height 37
click at [172, 50] on p "The Rebecca laboratory focuses on understanding non-genetic mechanisms of resis…" at bounding box center [156, 44] width 265 height 37
drag, startPoint x: 246, startPoint y: 53, endPoint x: 253, endPoint y: 70, distance: 18.3
click at [253, 70] on div "Vito Rebecca Remove Bookmark Compose Request Titles: Assistant Professor Degree…" at bounding box center [155, 16] width 285 height 402
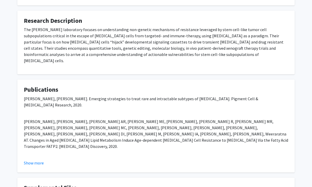
click at [253, 70] on div "Vito Rebecca Remove Bookmark Compose Request Titles: Assistant Professor Degree…" at bounding box center [155, 16] width 285 height 402
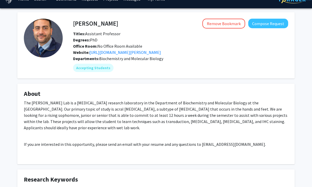
scroll to position [0, 0]
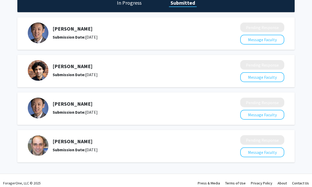
scroll to position [34, 0]
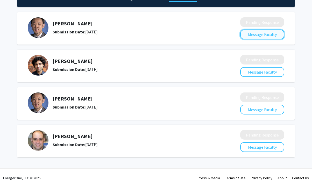
click at [272, 37] on button "Message Faculty" at bounding box center [262, 35] width 44 height 10
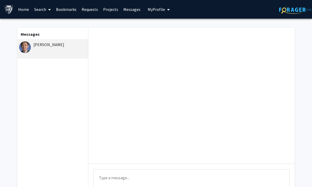
drag, startPoint x: 109, startPoint y: 179, endPoint x: 110, endPoint y: 176, distance: 3.2
click at [110, 178] on textarea "Type a message" at bounding box center [192, 180] width 196 height 23
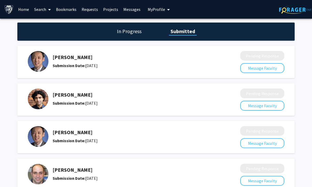
click at [143, 29] on h1 "In Progress" at bounding box center [129, 31] width 28 height 7
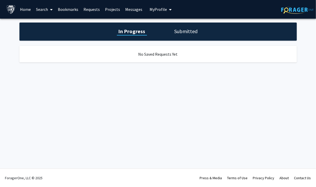
click at [192, 33] on h1 "Submitted" at bounding box center [186, 31] width 26 height 7
